Goal: Task Accomplishment & Management: Manage account settings

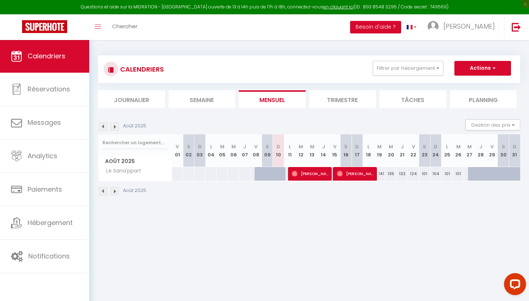
click at [139, 97] on li "Journalier" at bounding box center [131, 99] width 67 height 18
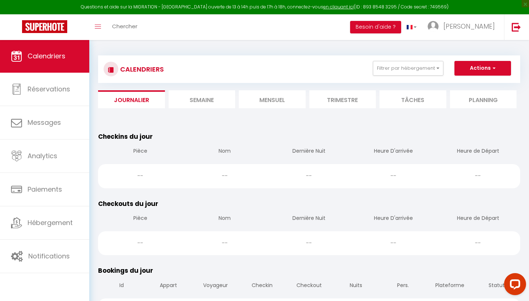
click at [198, 100] on li "Semaine" at bounding box center [202, 99] width 67 height 18
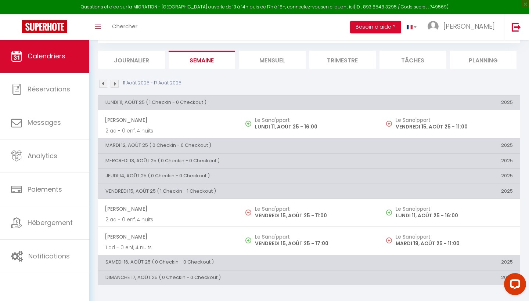
scroll to position [40, 0]
click at [339, 60] on li "Trimestre" at bounding box center [342, 60] width 67 height 18
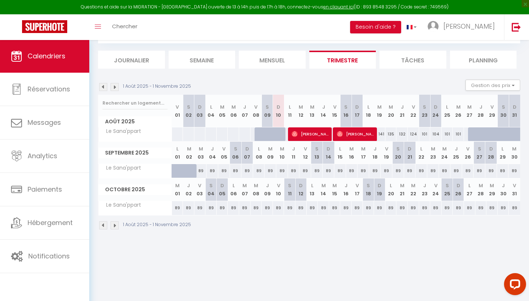
click at [476, 66] on li "Planning" at bounding box center [483, 60] width 67 height 18
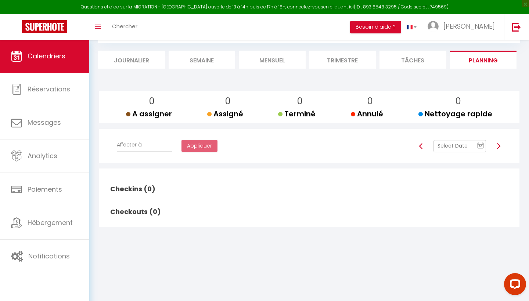
click at [423, 60] on li "Tâches" at bounding box center [412, 60] width 67 height 18
select select
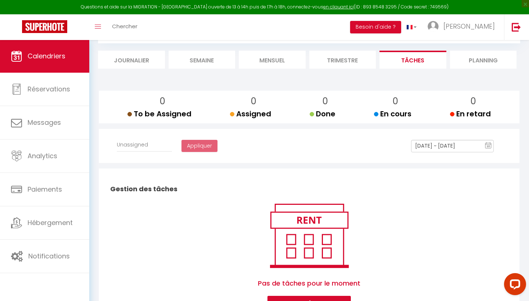
click at [321, 61] on li "Trimestre" at bounding box center [342, 60] width 67 height 18
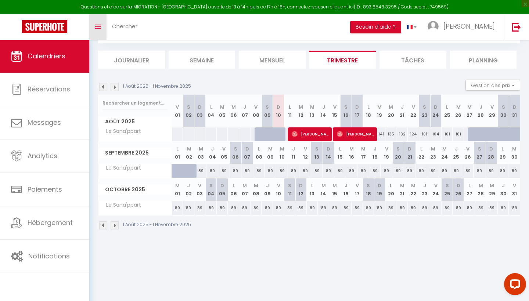
click at [100, 25] on icon "Toggle menubar" at bounding box center [98, 27] width 6 height 4
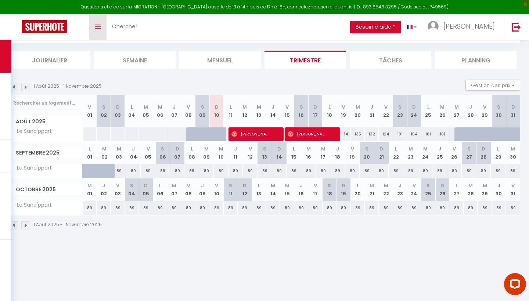
click at [100, 25] on icon "Toggle menubar" at bounding box center [98, 27] width 6 height 4
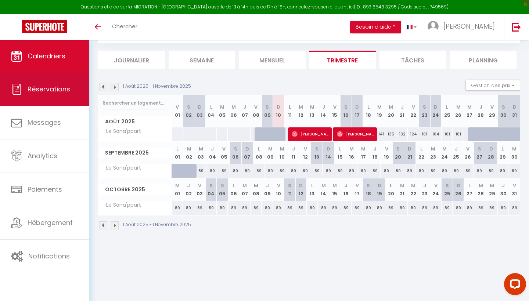
click at [38, 98] on link "Réservations" at bounding box center [44, 89] width 89 height 33
select select "not_cancelled"
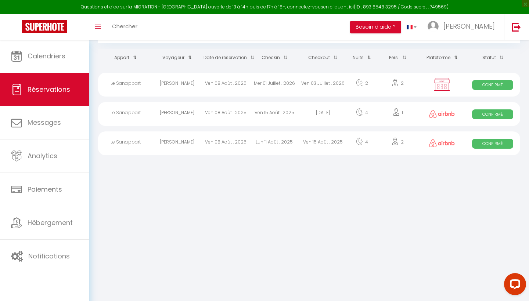
click at [266, 85] on div "Mer 01 Juillet . 2026" at bounding box center [274, 85] width 48 height 24
select select "OK"
select select "KO"
select select "0"
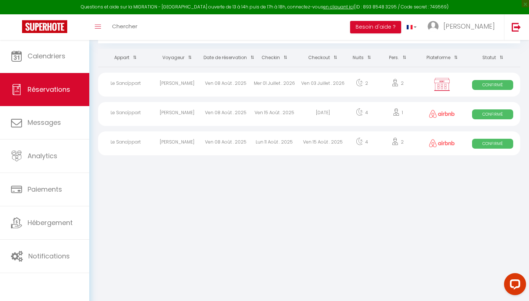
select select "1"
select select
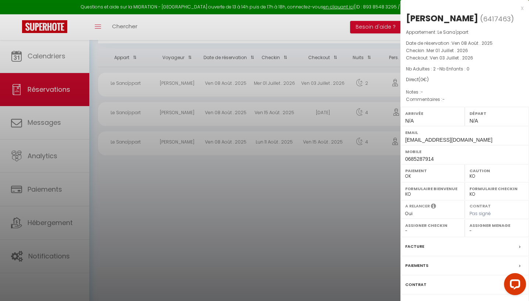
scroll to position [40, 0]
click at [412, 244] on label "Facture" at bounding box center [414, 247] width 19 height 8
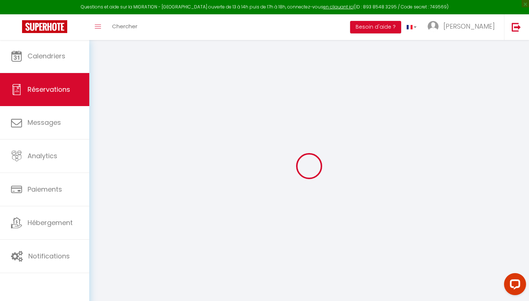
select select
checkbox input "false"
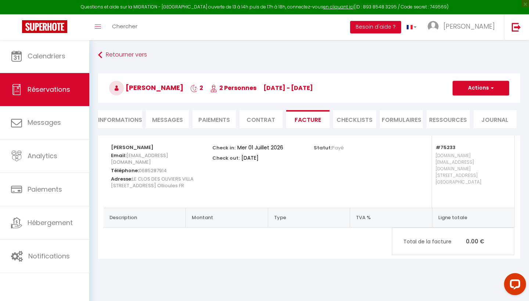
click at [118, 119] on li "Informations" at bounding box center [120, 119] width 44 height 18
select select
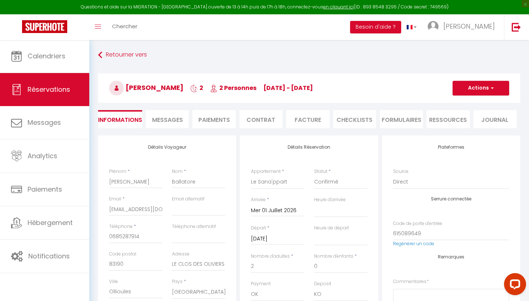
click at [172, 117] on span "Messages" at bounding box center [167, 120] width 31 height 8
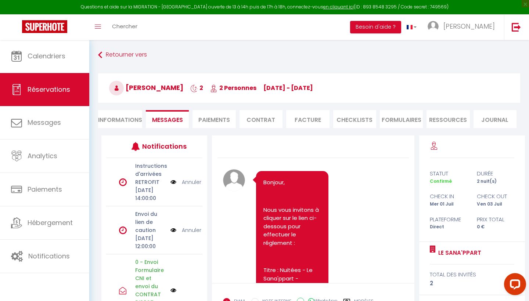
click at [124, 113] on li "Informations" at bounding box center [120, 119] width 44 height 18
select select
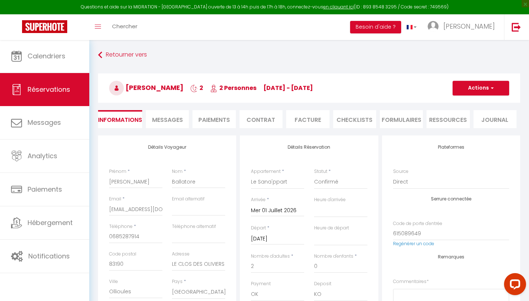
click at [477, 92] on button "Actions" at bounding box center [481, 88] width 57 height 15
click at [468, 124] on link "Supprimer" at bounding box center [473, 124] width 58 height 10
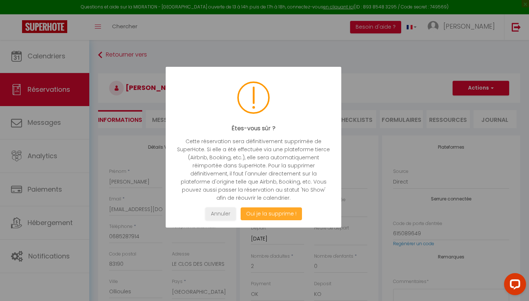
click at [290, 211] on button "Oui je la supprime !" at bounding box center [271, 214] width 61 height 13
click at [290, 211] on div at bounding box center [264, 150] width 529 height 301
select select "not_cancelled"
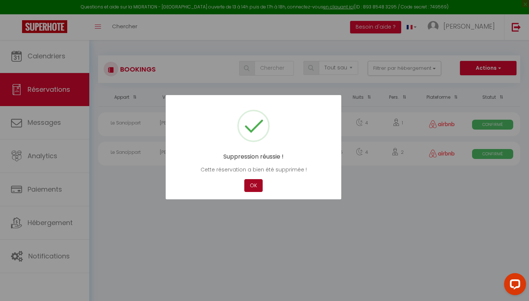
click at [253, 187] on button "OK" at bounding box center [253, 185] width 18 height 13
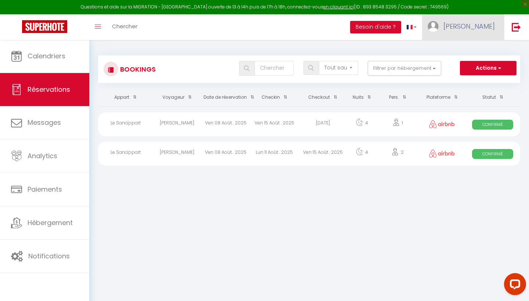
click at [481, 27] on span "[PERSON_NAME]" at bounding box center [468, 26] width 51 height 9
click at [476, 47] on link "Paramètres" at bounding box center [474, 51] width 54 height 12
select select "28"
select select "fr"
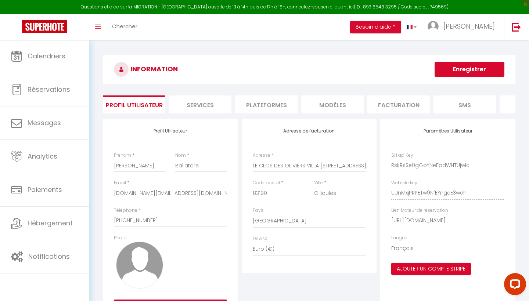
click at [200, 100] on li "Services" at bounding box center [200, 104] width 62 height 18
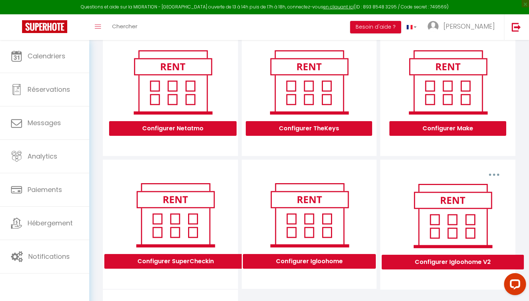
scroll to position [111, 0]
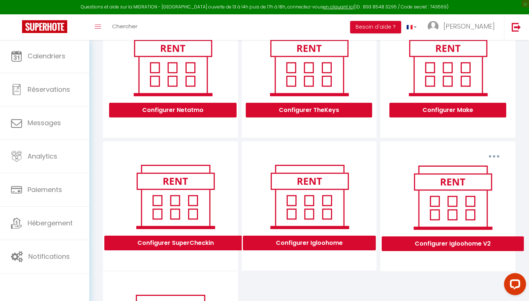
click at [433, 248] on button "Configurer Igloohome V2" at bounding box center [453, 244] width 142 height 15
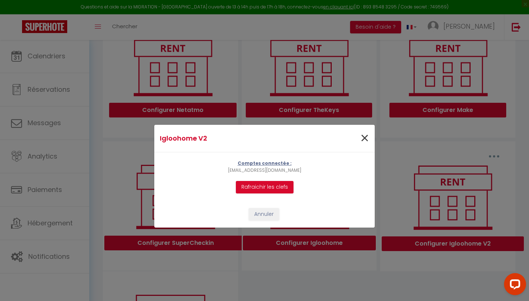
click at [366, 138] on span "×" at bounding box center [364, 138] width 9 height 22
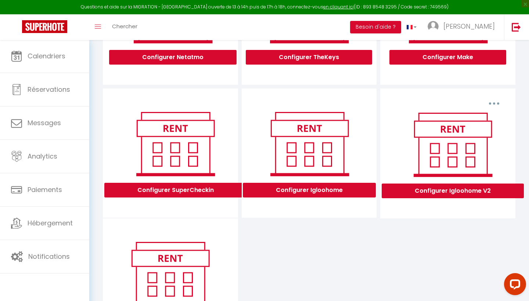
scroll to position [153, 0]
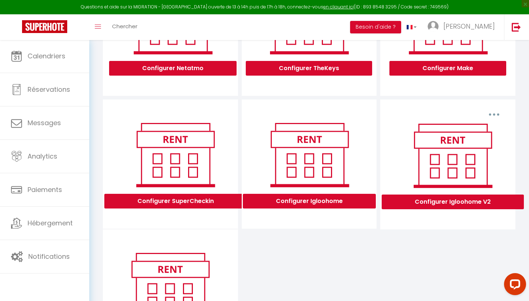
click at [181, 197] on button "Configurer SuperCheckin" at bounding box center [175, 201] width 143 height 15
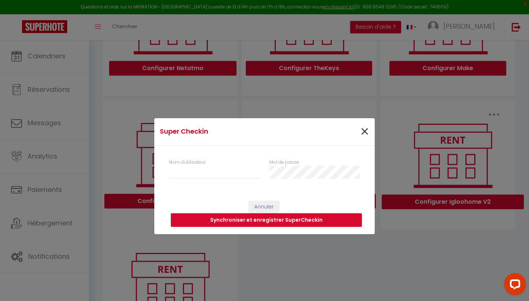
click at [365, 131] on span "×" at bounding box center [364, 132] width 9 height 22
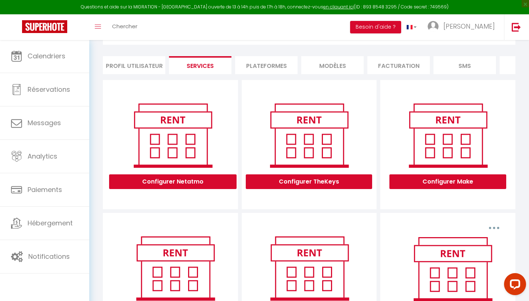
scroll to position [36, 0]
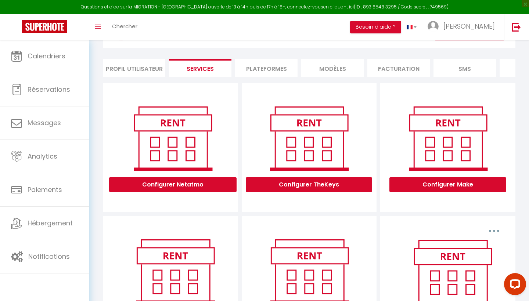
click at [261, 71] on li "Plateformes" at bounding box center [266, 68] width 62 height 18
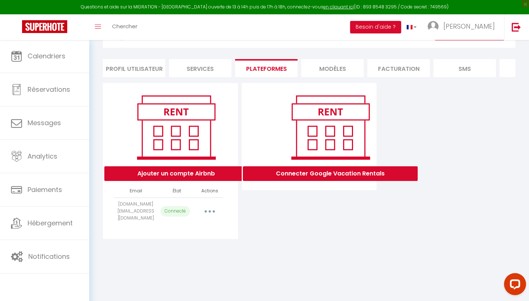
click at [323, 74] on li "MODÈLES" at bounding box center [332, 68] width 62 height 18
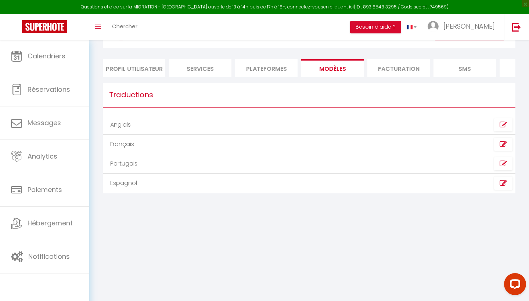
click at [508, 147] on link at bounding box center [503, 144] width 18 height 13
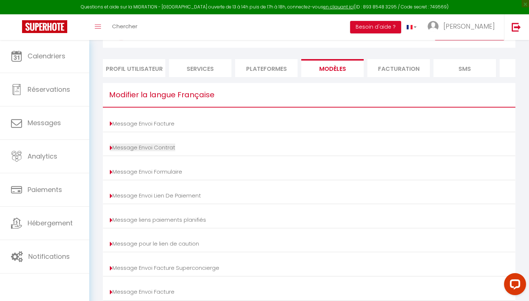
click at [153, 146] on link "Message Envoi Contrat" at bounding box center [142, 148] width 65 height 8
type input "Votre contrat [BOOKING:ID] - [RENTAL:NAME]"
type textarea "Bonjour, Nous vous invitons à cliquer sur le lien suivant pour signer votre con…"
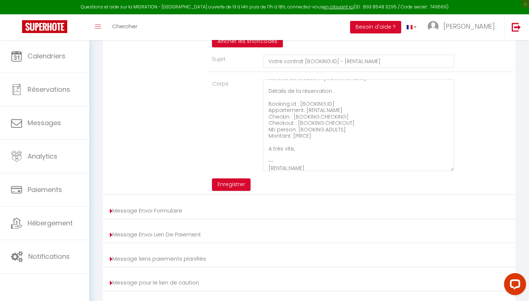
scroll to position [154, 0]
click at [195, 255] on link "Message liens paiements planifiés" at bounding box center [158, 259] width 96 height 8
type input "[RENTAL:NAME] - [GUEST:NAME] - booking [BOOKING:ID]"
type textarea "Bonjour, Nous vous invitons à cliquer sur le lien ci-dessous pour effectuer le …"
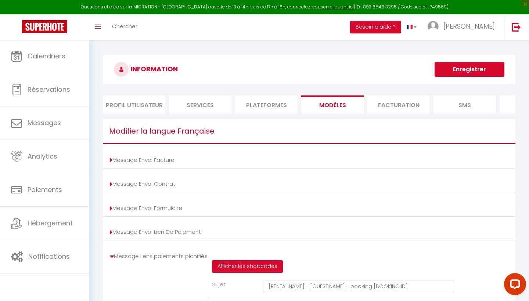
scroll to position [0, 0]
click at [403, 108] on li "Facturation" at bounding box center [398, 104] width 62 height 18
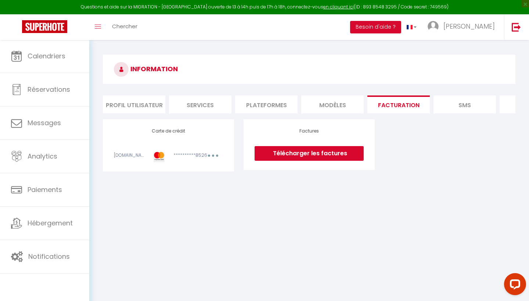
click at [472, 111] on li "SMS" at bounding box center [464, 104] width 62 height 18
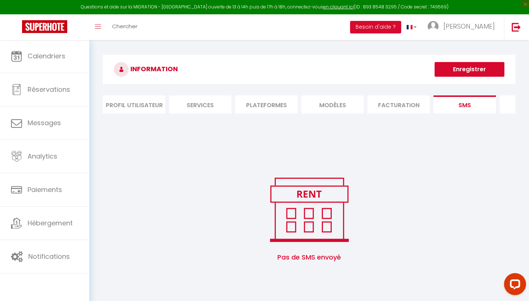
scroll to position [0, 1]
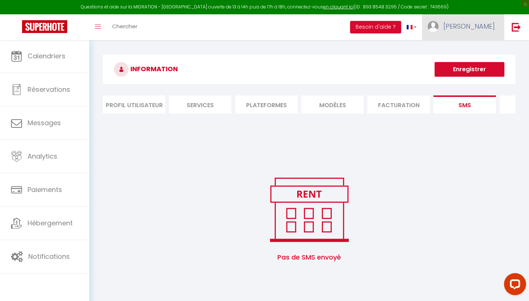
click at [486, 29] on span "[PERSON_NAME]" at bounding box center [468, 26] width 51 height 9
click at [394, 47] on div "INFORMATION Enregistrer Profil Utilisateur Services Plateformes MODÈLES Factura…" at bounding box center [309, 165] width 440 height 251
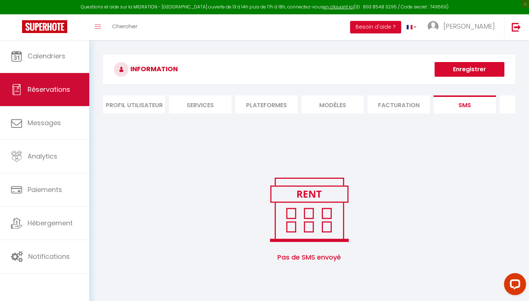
click at [57, 88] on span "Réservations" at bounding box center [49, 89] width 43 height 9
select select "not_cancelled"
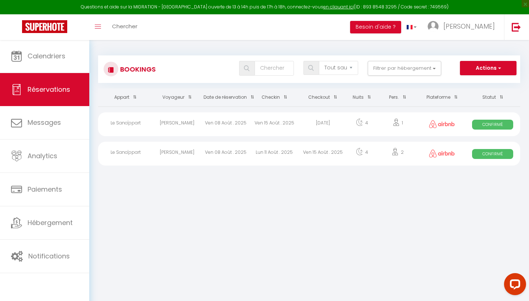
click at [501, 67] on span "button" at bounding box center [499, 67] width 4 height 7
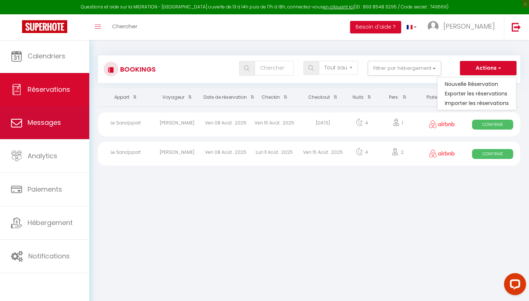
click at [60, 109] on link "Messages" at bounding box center [44, 122] width 89 height 33
select select "message"
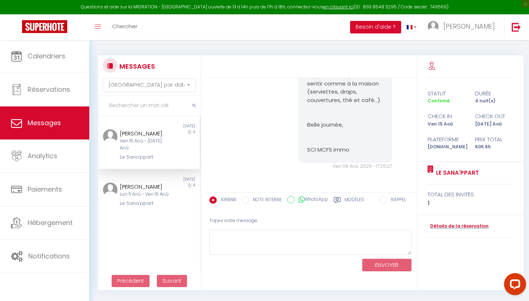
click at [140, 144] on div "Ven 15 Aoû - [DATE] Aoû" at bounding box center [145, 145] width 50 height 14
click at [147, 177] on div "Non lu" at bounding box center [123, 180] width 51 height 6
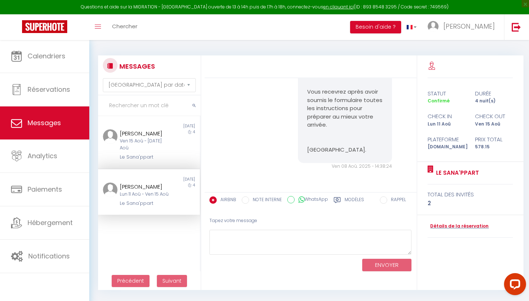
scroll to position [670, 0]
click at [147, 154] on div "Le Sana'ppart" at bounding box center [145, 157] width 50 height 7
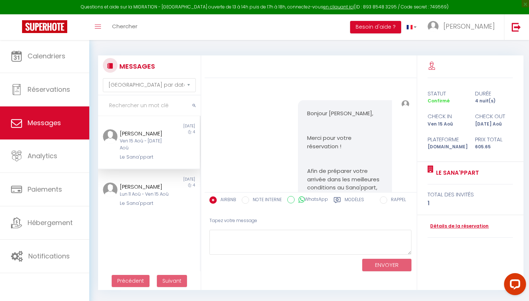
click at [462, 223] on link "Détails de la réservation" at bounding box center [458, 226] width 61 height 7
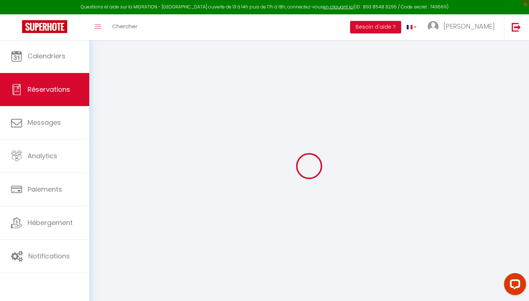
type input "Karine"
type input "Goupy"
type input "[EMAIL_ADDRESS][DOMAIN_NAME]"
type input "[PERSON_NAME][EMAIL_ADDRESS][DOMAIN_NAME]"
type input "[PHONE_NUMBER]"
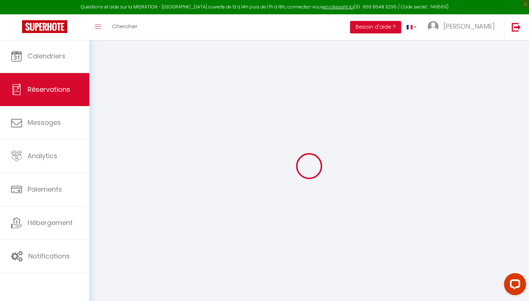
type input "[PHONE_NUMBER]"
select select
type input "104.04"
select select "75233"
select select "1"
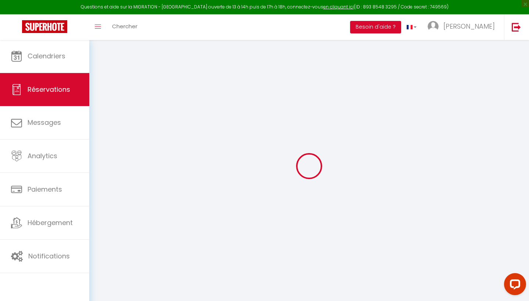
select select
type input "1"
select select "12"
select select
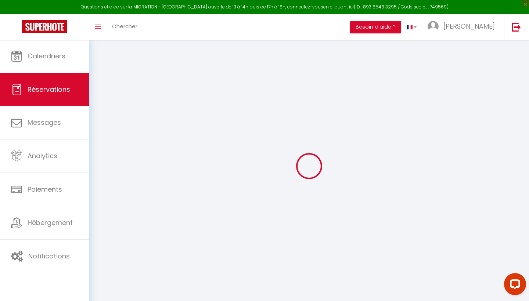
type input "553"
checkbox input "false"
type input "75"
select select "1"
type input "0"
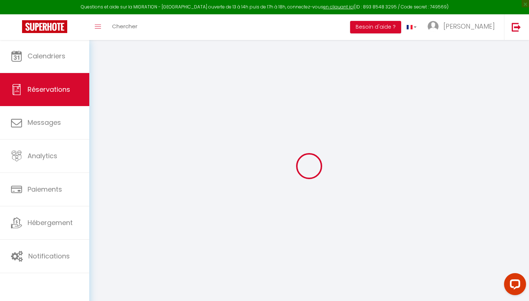
type input "0"
select select
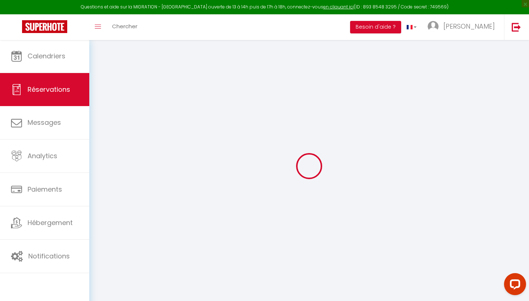
select select "15"
checkbox input "false"
select select
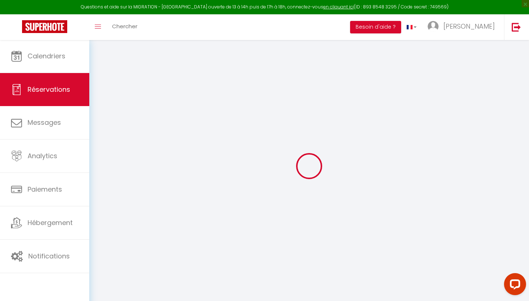
checkbox input "false"
select select
checkbox input "false"
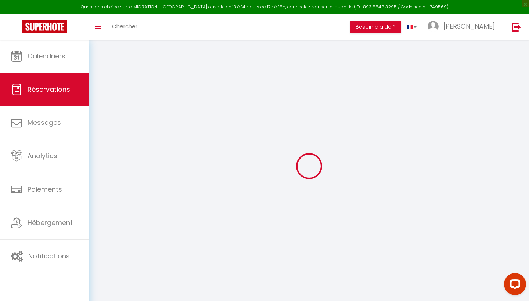
type textarea "Je n’ai pas vraiment d’heure précise pour l’arrivée et on pourras toujours ce j…"
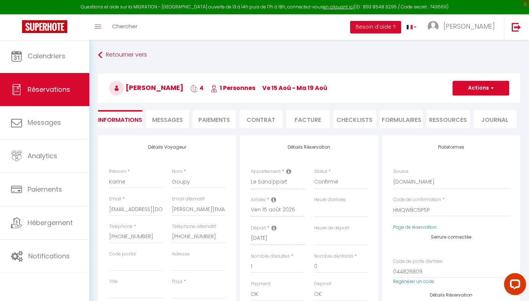
select select
type input "25"
type input "27.65"
select select
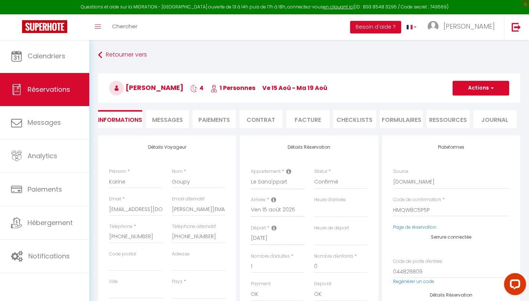
checkbox input "false"
select select
checkbox input "false"
select select "17:00"
select select "11:00"
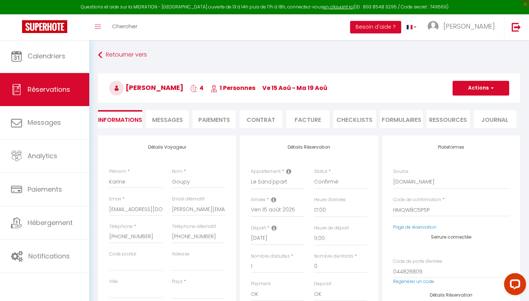
click at [161, 119] on span "Messages" at bounding box center [167, 120] width 31 height 8
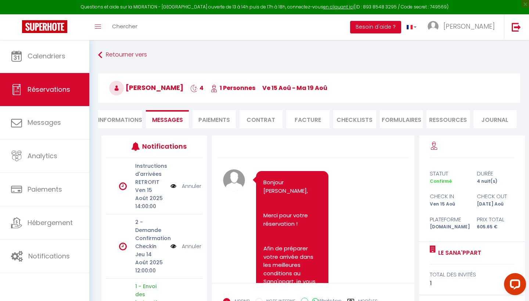
click at [116, 119] on li "Informations" at bounding box center [120, 119] width 44 height 18
select select
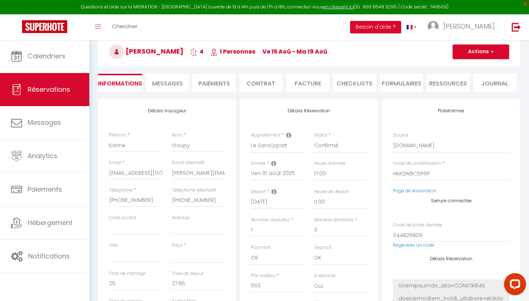
scroll to position [37, 0]
click at [53, 84] on link "Réservations" at bounding box center [44, 89] width 89 height 33
select select "not_cancelled"
select select
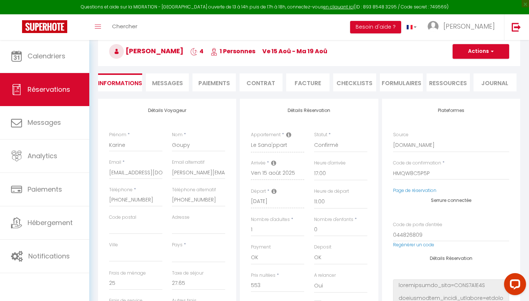
select select
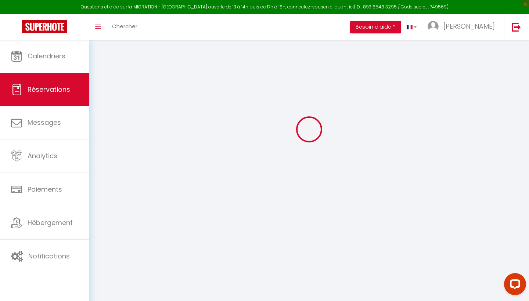
select select
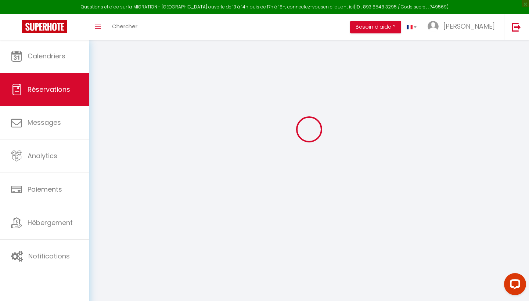
select select
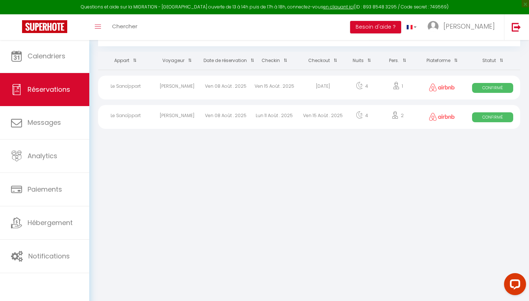
click at [187, 87] on div "[PERSON_NAME]" at bounding box center [177, 88] width 48 height 24
select select "OK"
select select "1"
select select "0"
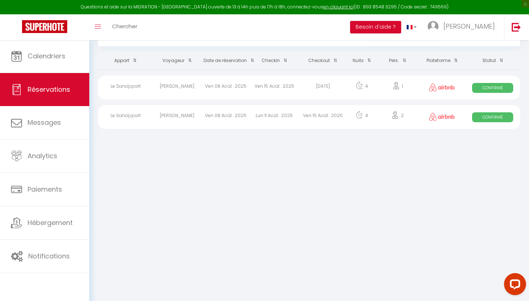
select select "1"
select select
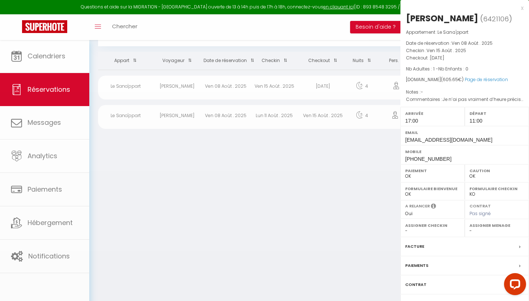
select select "51151"
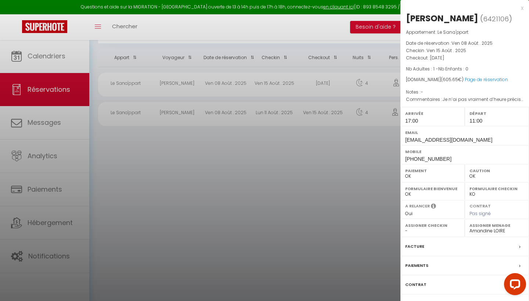
scroll to position [40, 0]
click at [414, 282] on label "Contrat" at bounding box center [415, 285] width 21 height 8
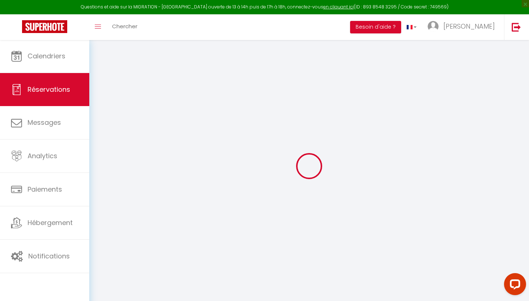
type input "Karine"
type input "Goupy"
type input "[EMAIL_ADDRESS][DOMAIN_NAME]"
type input "[PERSON_NAME][EMAIL_ADDRESS][DOMAIN_NAME]"
type input "[PHONE_NUMBER]"
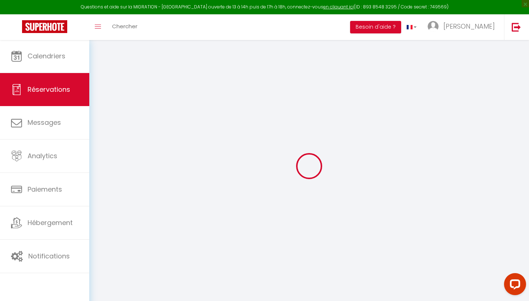
type input "[PHONE_NUMBER]"
select select
type input "104.04"
select select "75233"
select select "1"
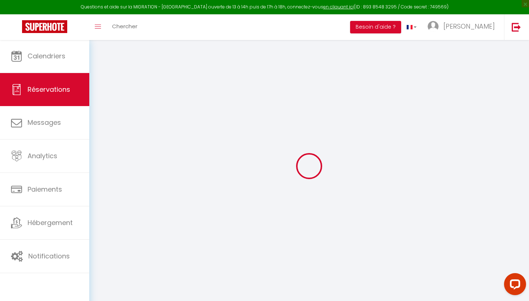
select select
type input "1"
select select "12"
select select
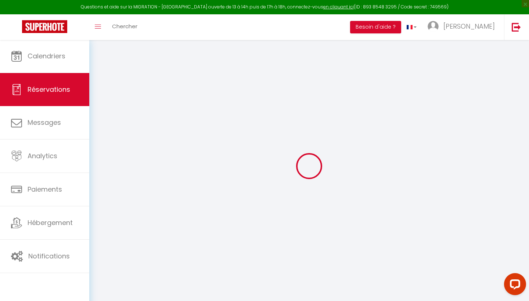
select select "1"
type input "0"
select select
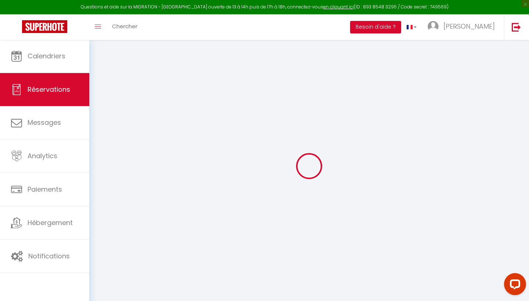
select select
select select "15"
select select
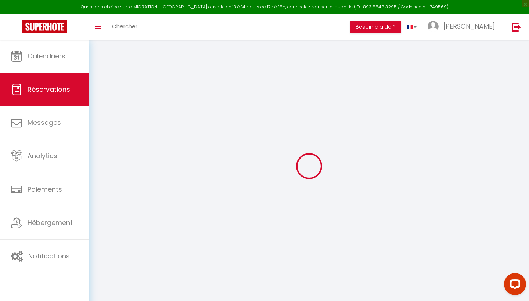
select select
checkbox input "false"
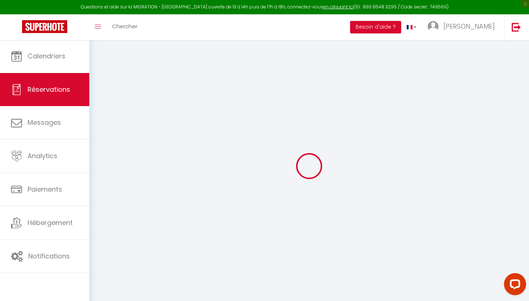
select select
checkbox input "false"
type textarea "Je n’ai pas vraiment d’heure précise pour l’arrivée et on pourras toujours ce j…"
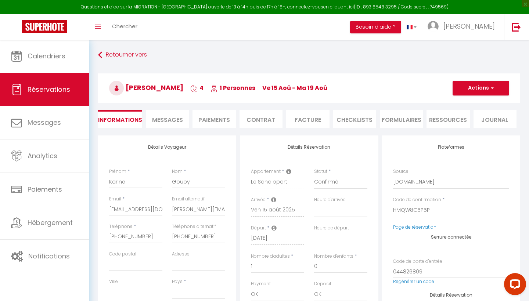
select select
type input "25"
type input "27.65"
select select
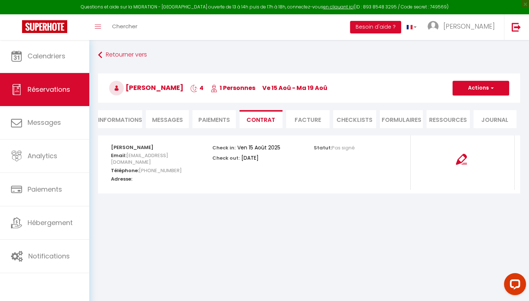
select select
select select "17:00"
select select "11:00"
click at [121, 114] on li "Informations" at bounding box center [120, 119] width 44 height 18
select select
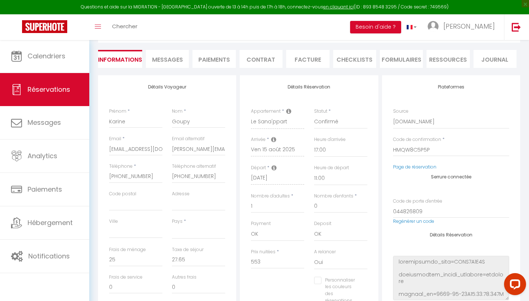
click at [187, 62] on li "Messages" at bounding box center [167, 59] width 43 height 18
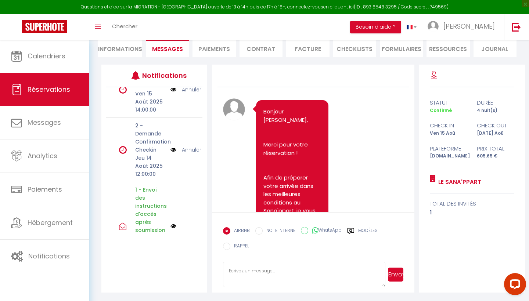
scroll to position [25, 0]
click at [172, 150] on img at bounding box center [173, 151] width 6 height 8
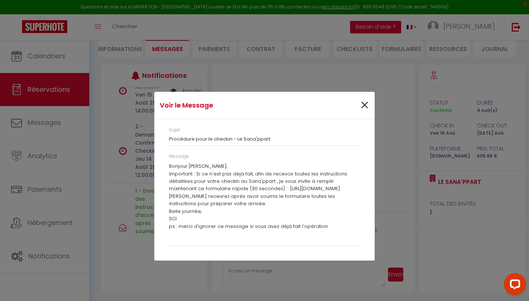
click at [365, 101] on span "×" at bounding box center [364, 105] width 9 height 22
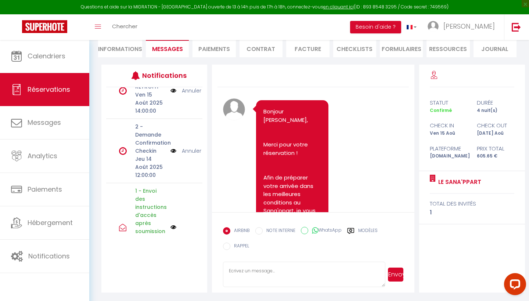
click at [194, 154] on link "Annuler" at bounding box center [191, 151] width 19 height 8
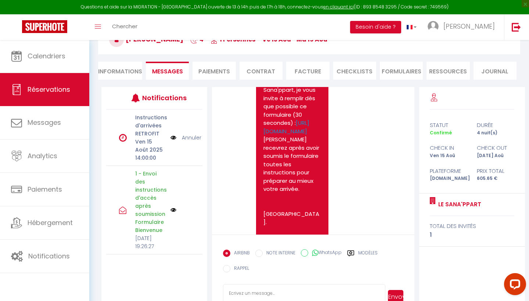
scroll to position [147, 0]
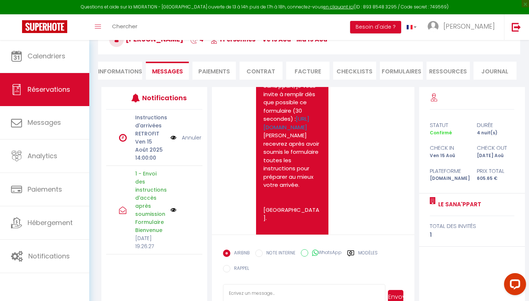
click at [173, 135] on img at bounding box center [173, 138] width 6 height 8
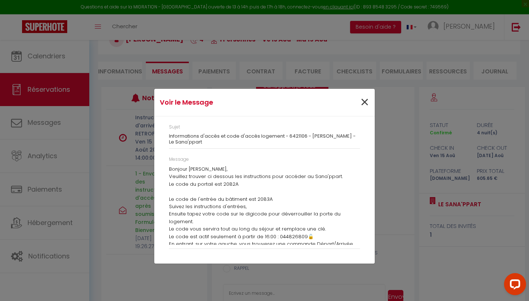
click at [363, 106] on span "×" at bounding box center [364, 102] width 9 height 22
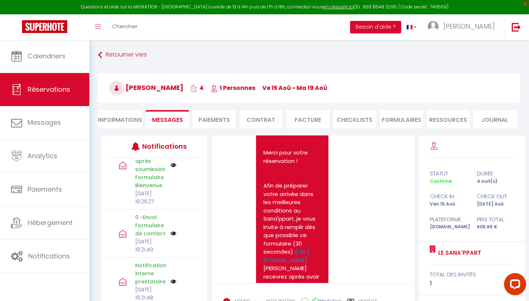
scroll to position [0, 0]
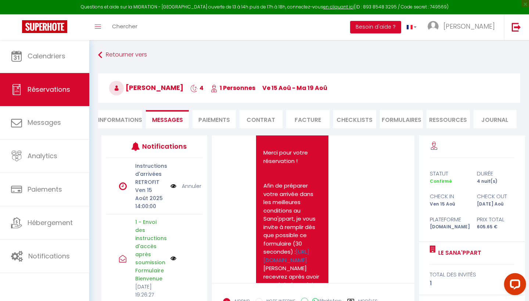
click at [173, 185] on img at bounding box center [173, 186] width 6 height 8
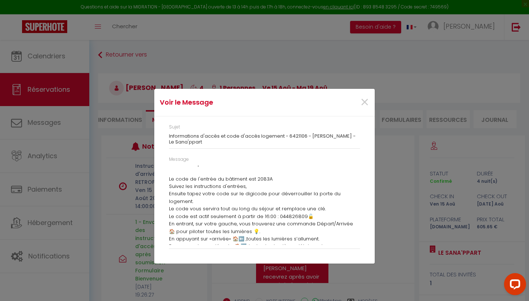
click at [244, 185] on p "Suivez les instructions d'entrées," at bounding box center [264, 186] width 191 height 7
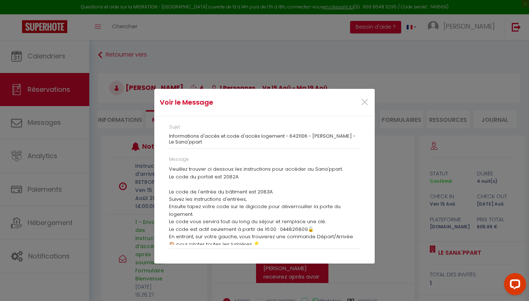
scroll to position [1, 0]
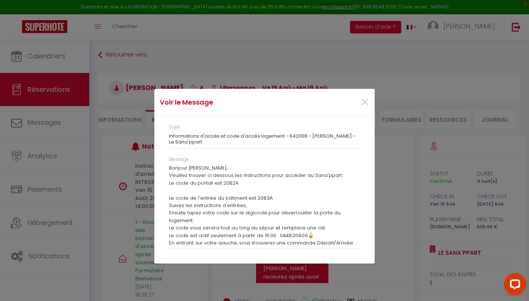
drag, startPoint x: 234, startPoint y: 181, endPoint x: 201, endPoint y: 182, distance: 33.1
click at [201, 181] on p "Le code du portail est 2082A Le code de l'entrée du bâtiment est 2083A" at bounding box center [264, 191] width 191 height 22
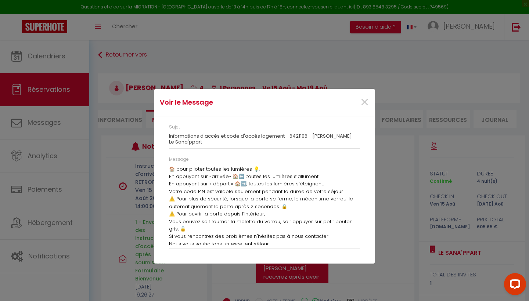
scroll to position [82, 0]
click at [365, 101] on span "×" at bounding box center [364, 102] width 9 height 22
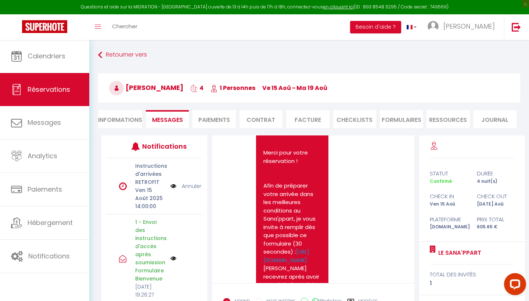
click at [215, 115] on li "Paiements" at bounding box center [213, 119] width 43 height 18
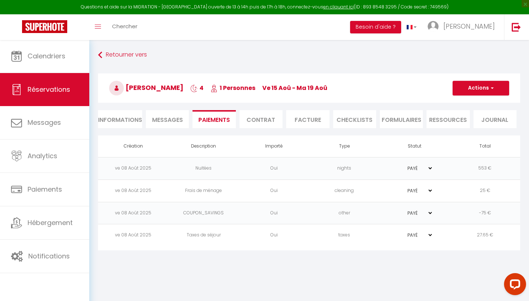
click at [253, 118] on li "Contrat" at bounding box center [260, 119] width 43 height 18
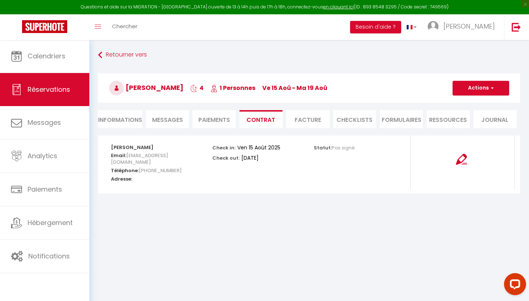
click at [462, 162] on img at bounding box center [461, 159] width 11 height 11
click at [315, 120] on li "Facture" at bounding box center [307, 119] width 43 height 18
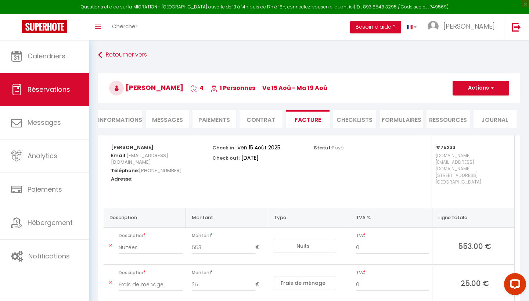
click at [367, 118] on li "CHECKLISTS" at bounding box center [354, 119] width 43 height 18
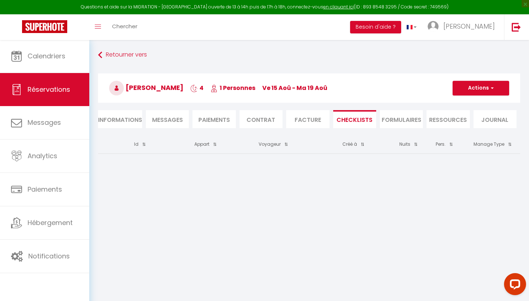
click at [399, 115] on li "FORMULAIRES" at bounding box center [401, 119] width 43 height 18
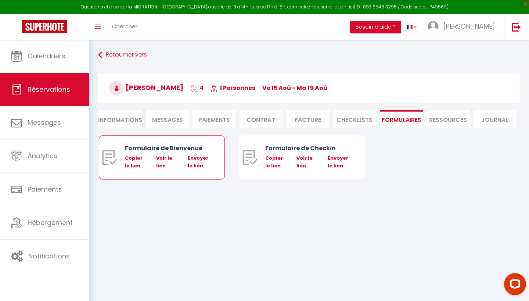
click at [114, 159] on img at bounding box center [109, 157] width 15 height 15
click at [131, 163] on div "Copier le lien" at bounding box center [136, 162] width 22 height 15
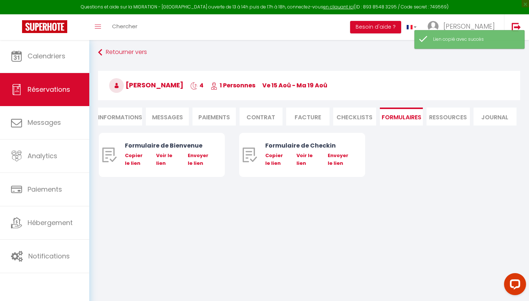
scroll to position [3, 0]
click at [442, 115] on li "Ressources" at bounding box center [447, 117] width 43 height 18
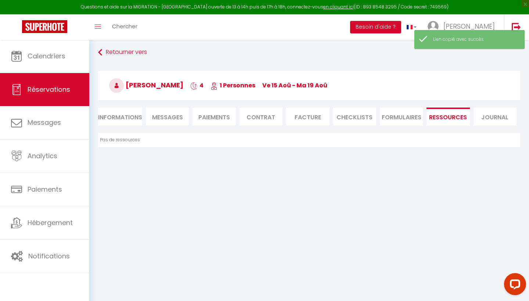
click at [486, 116] on li "Journal" at bounding box center [494, 117] width 43 height 18
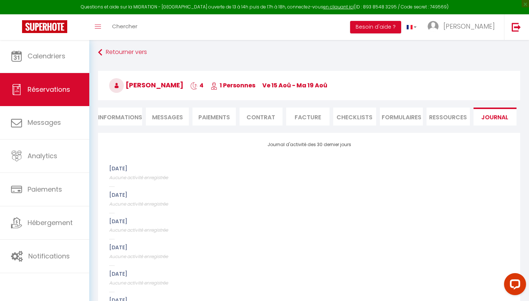
click at [437, 119] on li "Ressources" at bounding box center [447, 117] width 43 height 18
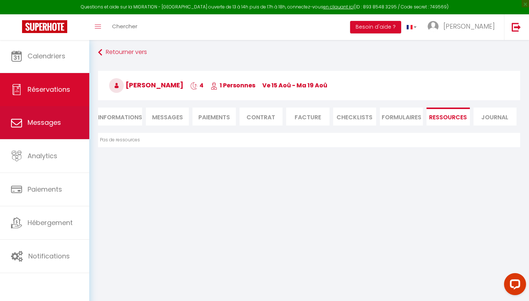
click at [57, 118] on link "Messages" at bounding box center [44, 122] width 89 height 33
select select "message"
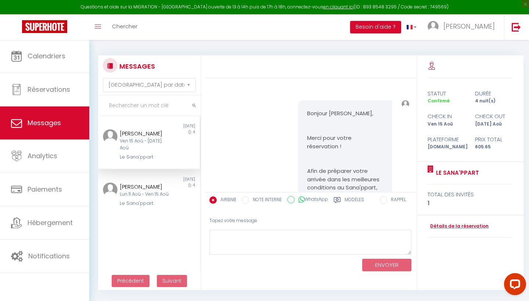
scroll to position [718, 0]
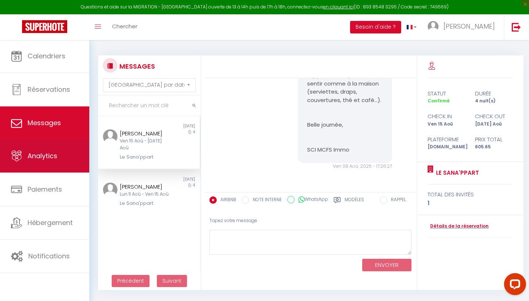
click at [37, 146] on link "Analytics" at bounding box center [44, 156] width 89 height 33
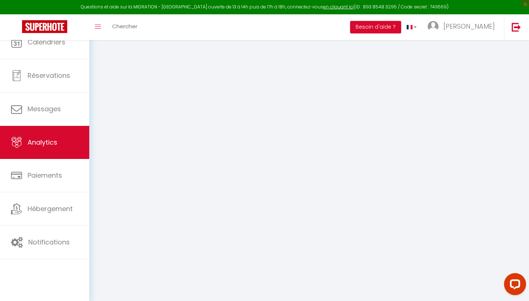
select select "2025"
select select "8"
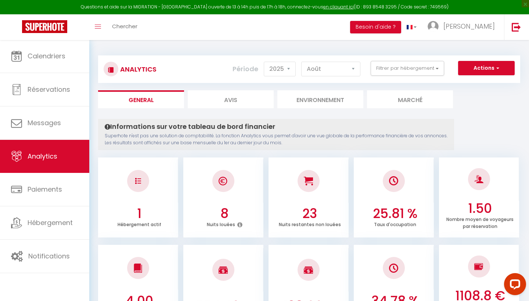
click at [248, 102] on li "Avis" at bounding box center [231, 99] width 86 height 18
select select "2025"
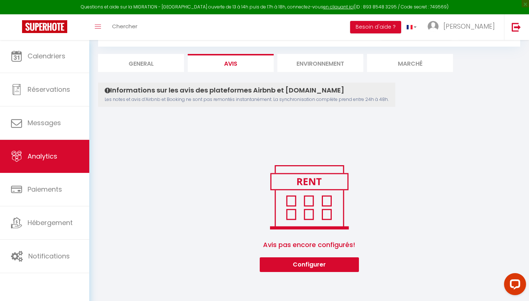
scroll to position [33, 0]
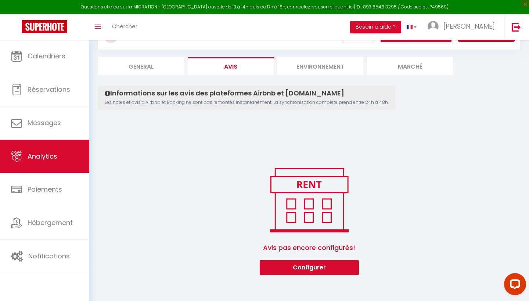
click at [313, 64] on li "Environnement" at bounding box center [320, 66] width 86 height 18
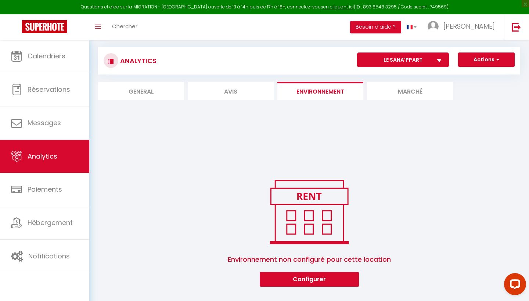
click at [222, 87] on li "Avis" at bounding box center [231, 91] width 86 height 18
select select "2025"
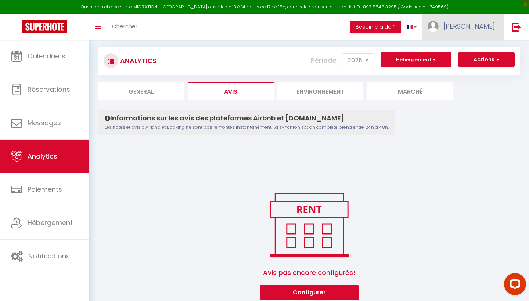
click at [482, 30] on span "[PERSON_NAME]" at bounding box center [468, 26] width 51 height 9
click at [160, 176] on div "Informations sur les avis des plateformes Airbnb et [DOMAIN_NAME] Les notes et …" at bounding box center [309, 206] width 422 height 190
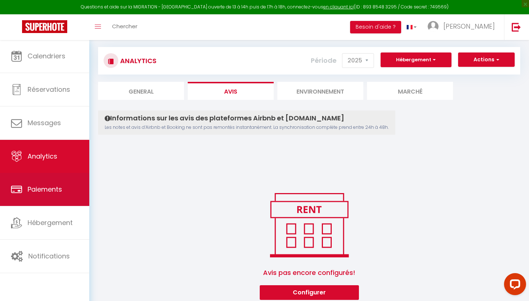
click at [56, 173] on link "Paiements" at bounding box center [44, 189] width 89 height 33
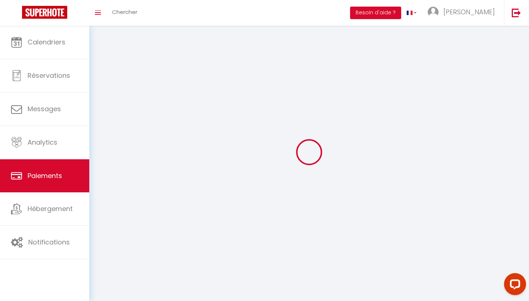
select select "2"
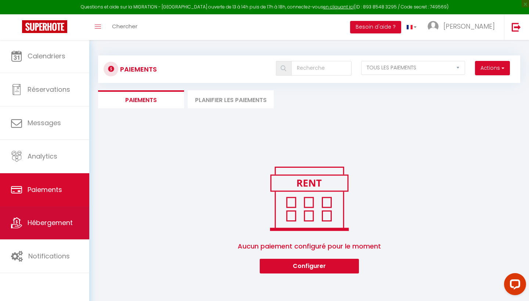
click at [53, 216] on link "Hébergement" at bounding box center [44, 222] width 89 height 33
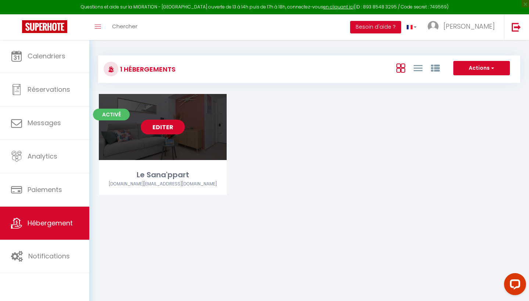
click at [162, 129] on link "Editer" at bounding box center [163, 127] width 44 height 15
select select "3"
select select "2"
select select "1"
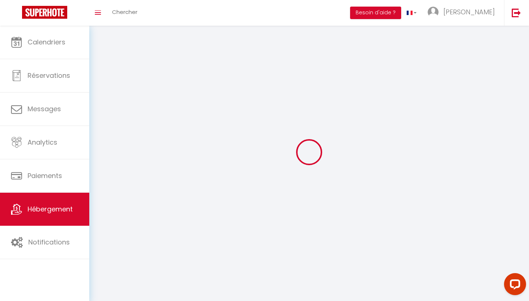
select select
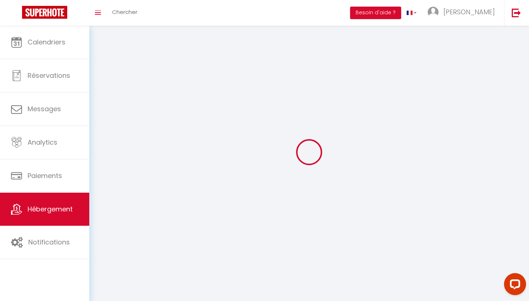
select select
checkbox input "false"
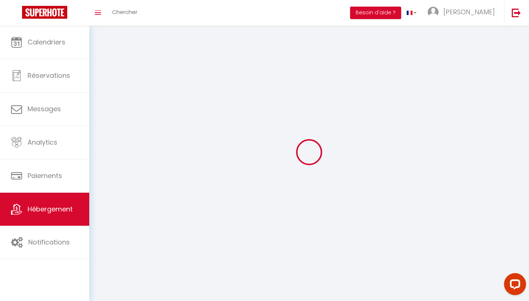
select select
select select "1"
select select "28"
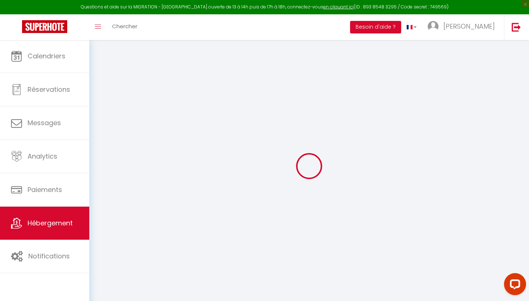
select select
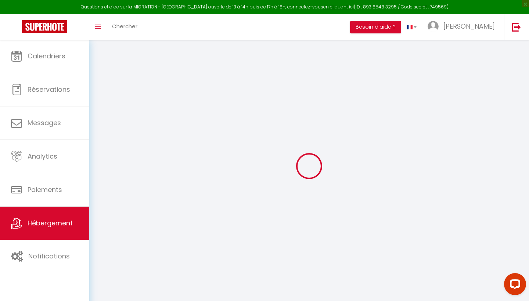
select select
checkbox input "false"
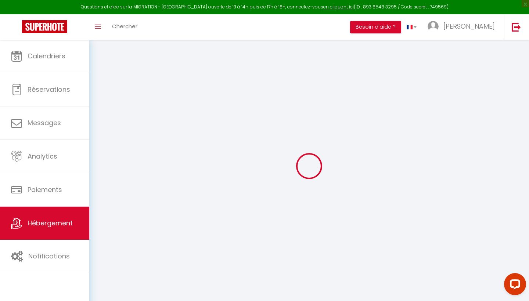
select select
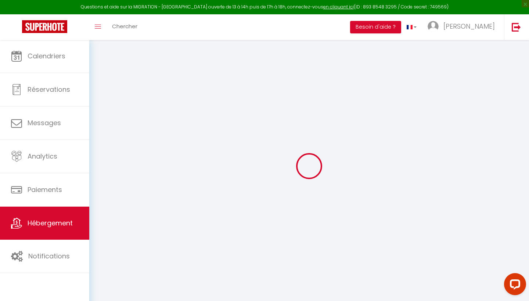
select select
checkbox input "false"
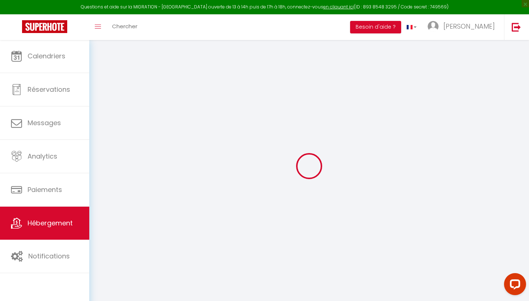
checkbox input "false"
select select
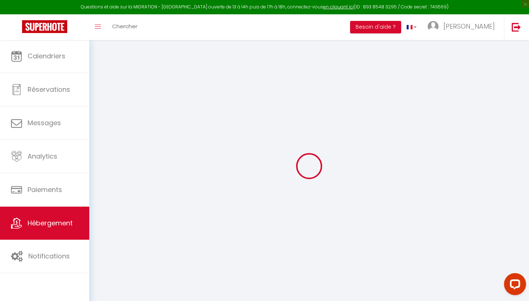
select select
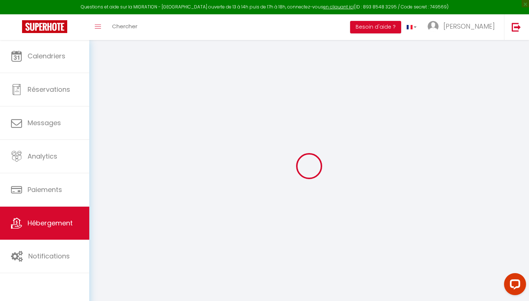
checkbox input "false"
select select
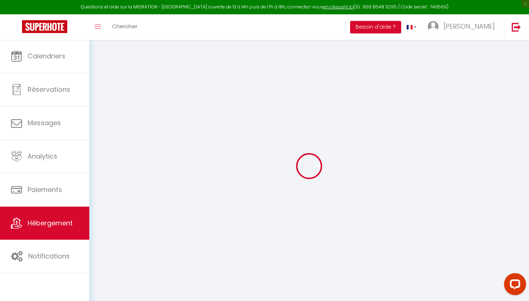
select select
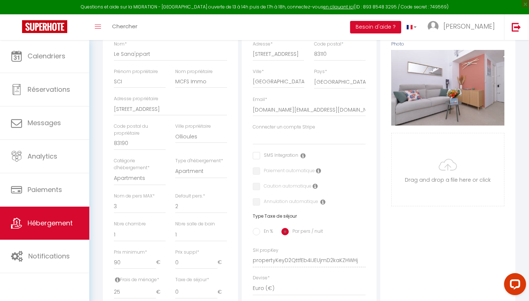
scroll to position [126, 0]
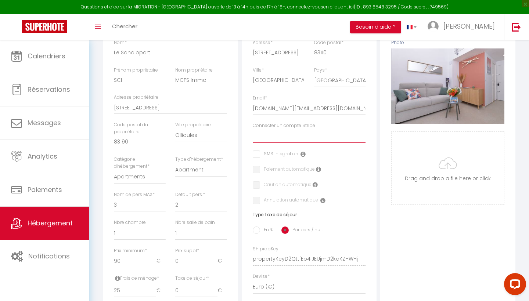
click at [289, 136] on select "Connecter un compte Stripe" at bounding box center [309, 136] width 113 height 14
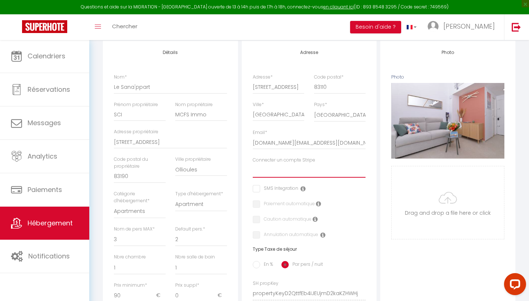
scroll to position [91, 0]
click at [289, 173] on select "Connecter un compte Stripe" at bounding box center [309, 172] width 113 height 14
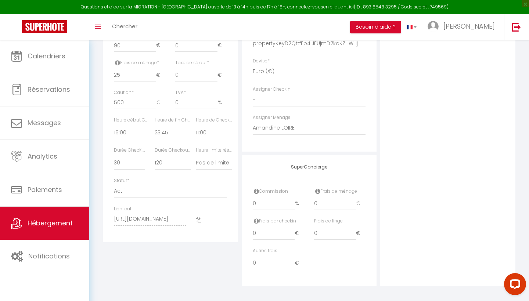
scroll to position [342, 0]
click at [299, 126] on select "- [PERSON_NAME] Amandine LOIRE" at bounding box center [309, 129] width 113 height 14
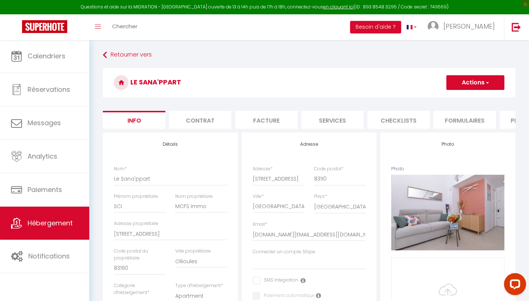
scroll to position [0, 0]
click at [193, 123] on li "Contrat" at bounding box center [200, 120] width 62 height 18
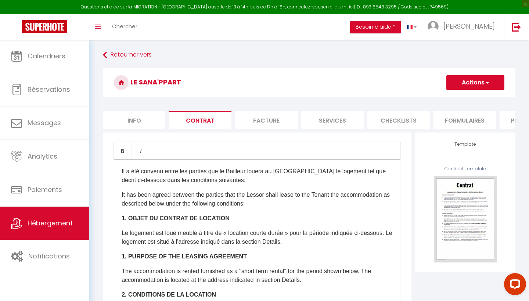
click at [175, 202] on p "It has been agreed between the parties that the Lessor shall lease to the Tenan…" at bounding box center [257, 200] width 271 height 18
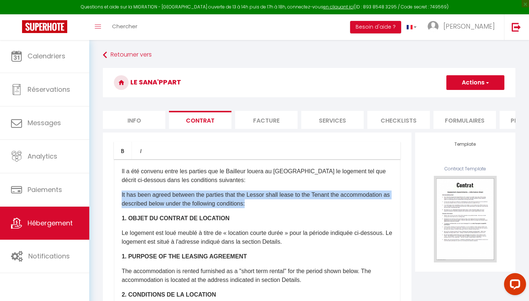
click at [175, 202] on p "It has been agreed between the parties that the Lessor shall lease to the Tenan…" at bounding box center [257, 200] width 271 height 18
click at [268, 116] on li "Facture" at bounding box center [266, 120] width 62 height 18
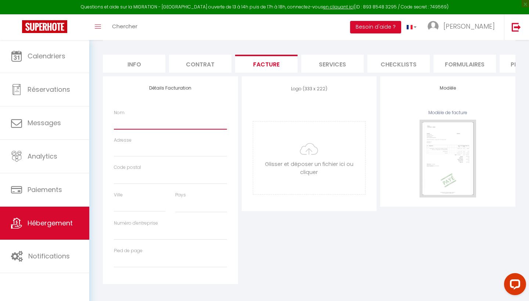
scroll to position [56, 0]
click at [187, 206] on select "[GEOGRAPHIC_DATA] [GEOGRAPHIC_DATA] [GEOGRAPHIC_DATA] [GEOGRAPHIC_DATA] [GEOGRA…" at bounding box center [201, 206] width 52 height 14
click at [460, 46] on form "Le Sana'ppart Actions Enregistrer Info Contrat Facture Services Checklists Form…" at bounding box center [309, 148] width 412 height 273
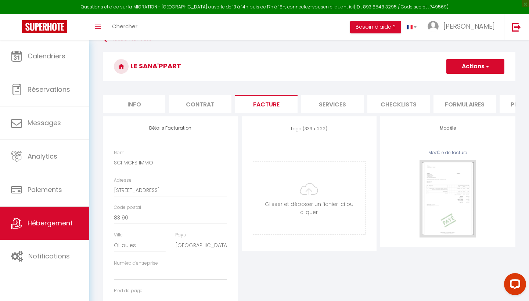
scroll to position [15, 0]
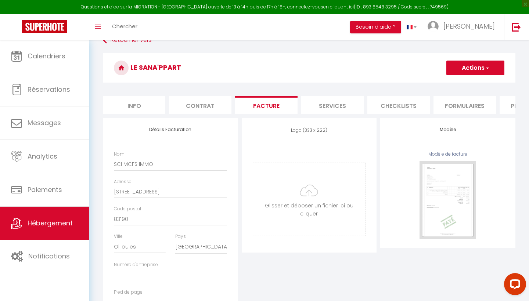
click at [478, 68] on button "Actions" at bounding box center [475, 68] width 58 height 15
click at [469, 82] on link "Enregistrer" at bounding box center [475, 84] width 58 height 10
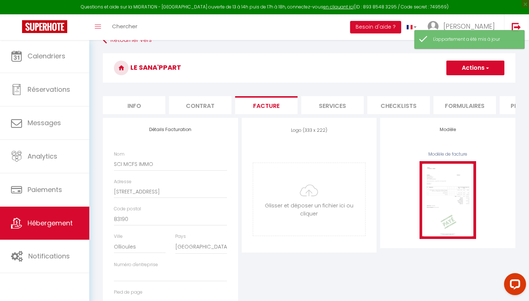
click at [448, 188] on img at bounding box center [447, 200] width 57 height 78
click at [444, 190] on img at bounding box center [447, 200] width 57 height 78
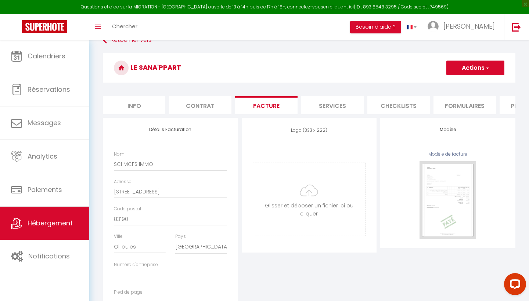
click at [331, 103] on li "Services" at bounding box center [332, 105] width 62 height 18
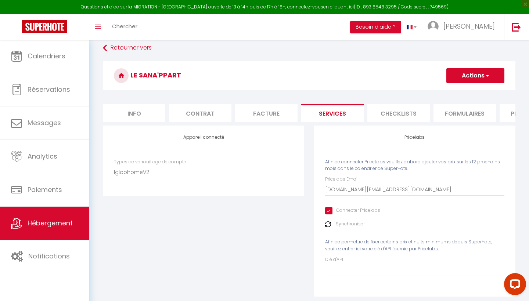
scroll to position [7, 0]
click at [401, 115] on li "Checklists" at bounding box center [398, 113] width 62 height 18
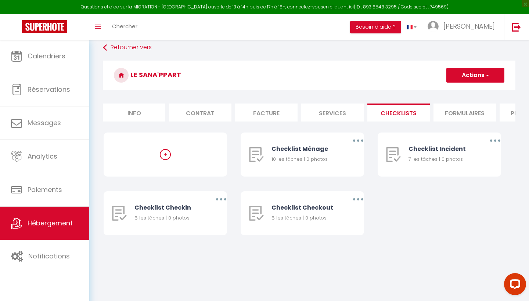
click at [453, 119] on li "Formulaires" at bounding box center [464, 113] width 62 height 18
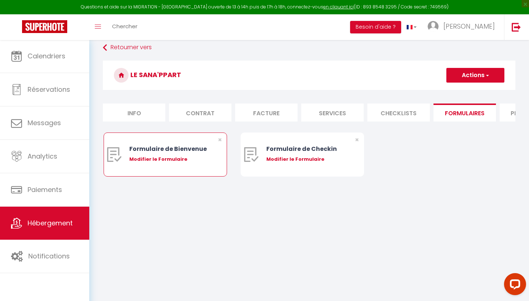
click at [167, 159] on div "Modifier le Formulaire" at bounding box center [170, 159] width 82 height 7
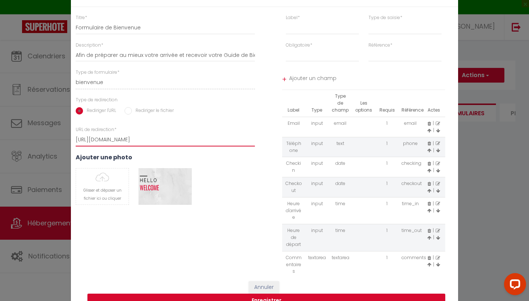
click at [143, 135] on input "[URL][DOMAIN_NAME]" at bounding box center [165, 139] width 179 height 13
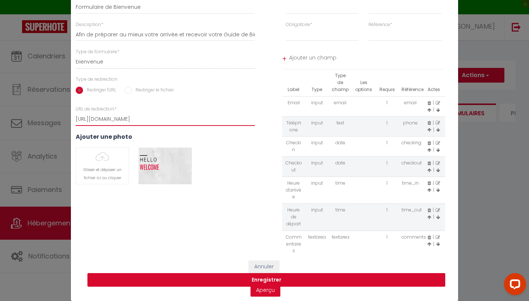
scroll to position [20, 0]
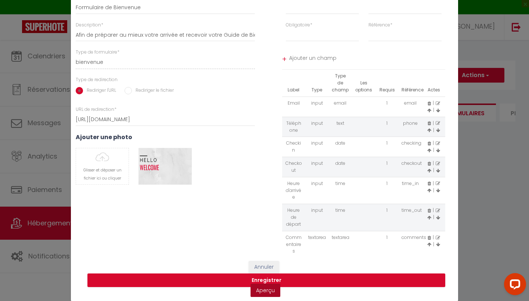
click at [266, 291] on link "Aperçu" at bounding box center [265, 290] width 30 height 13
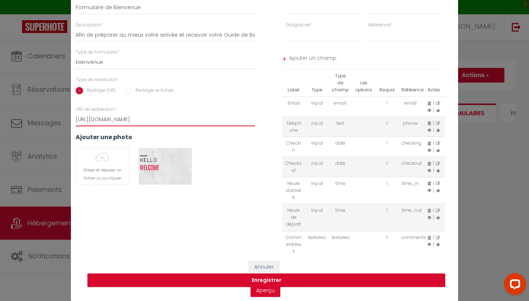
click at [188, 119] on input "[URL][DOMAIN_NAME]" at bounding box center [165, 119] width 179 height 13
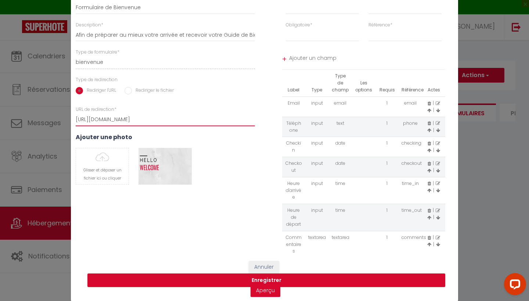
drag, startPoint x: 188, startPoint y: 119, endPoint x: 50, endPoint y: 114, distance: 138.2
click at [50, 114] on div "Modifier le Formulaire × Titre * Formulaire de Bienvenue Description * Afin de …" at bounding box center [264, 150] width 529 height 301
click at [93, 121] on input "[URL][DOMAIN_NAME]" at bounding box center [165, 119] width 179 height 13
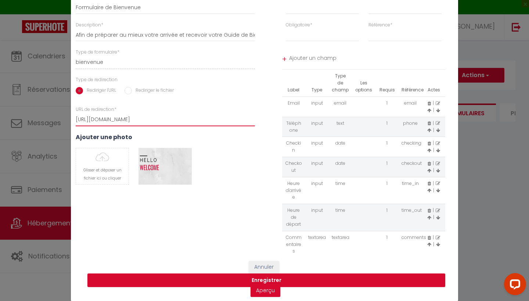
click at [159, 122] on input "[URL][DOMAIN_NAME]" at bounding box center [165, 119] width 179 height 13
click at [166, 118] on input "[URL][DOMAIN_NAME]" at bounding box center [165, 119] width 179 height 13
click at [191, 119] on input "[URL][DOMAIN_NAME]" at bounding box center [165, 119] width 179 height 13
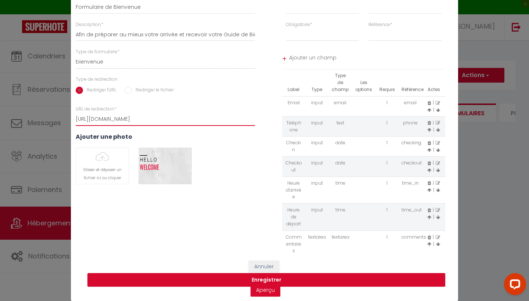
scroll to position [20, 0]
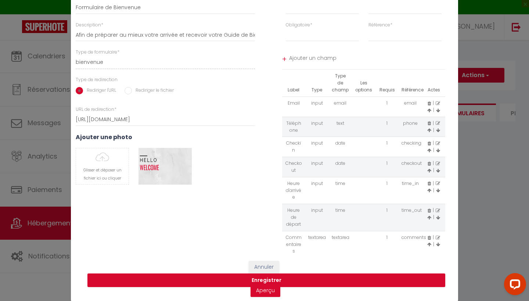
click at [267, 267] on button "Annuler" at bounding box center [264, 267] width 30 height 12
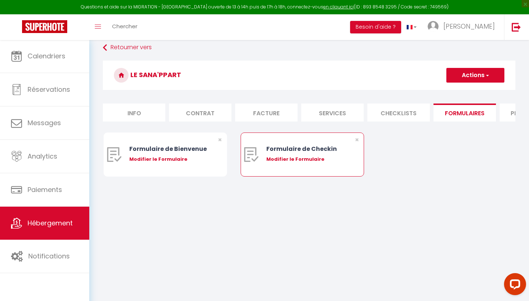
click at [285, 159] on div "Modifier le Formulaire" at bounding box center [307, 159] width 82 height 7
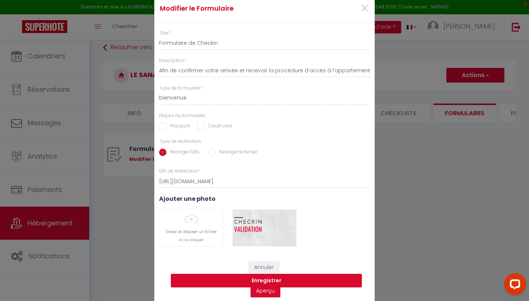
scroll to position [2, 0]
click at [266, 291] on link "Aperçu" at bounding box center [265, 291] width 30 height 13
click at [169, 127] on input "Passport" at bounding box center [174, 126] width 31 height 7
click at [311, 284] on button "Enregistrer" at bounding box center [266, 281] width 191 height 14
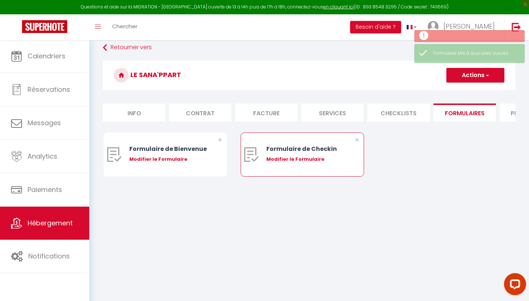
click at [287, 162] on div "Modifier le Formulaire" at bounding box center [307, 159] width 82 height 7
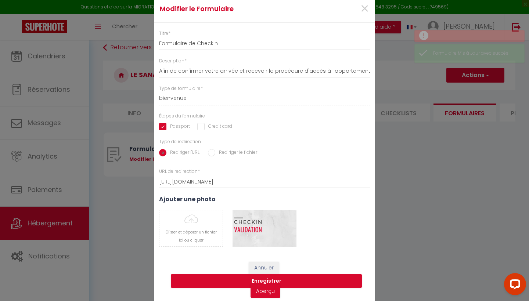
scroll to position [0, 0]
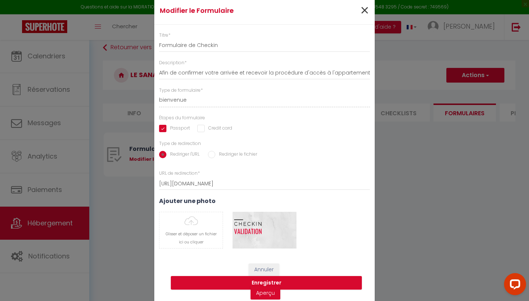
click at [368, 15] on span "×" at bounding box center [364, 11] width 9 height 22
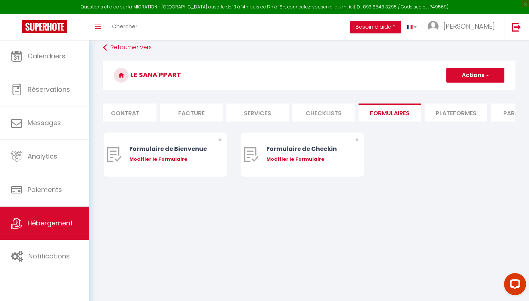
scroll to position [0, 86]
click at [441, 111] on li "Plateformes" at bounding box center [445, 113] width 62 height 18
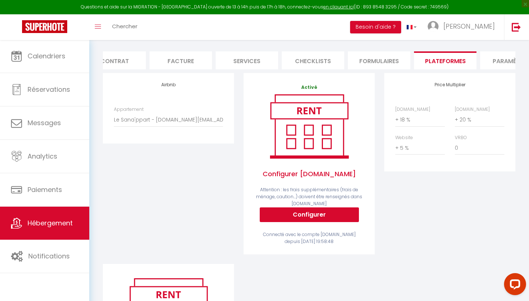
scroll to position [54, 0]
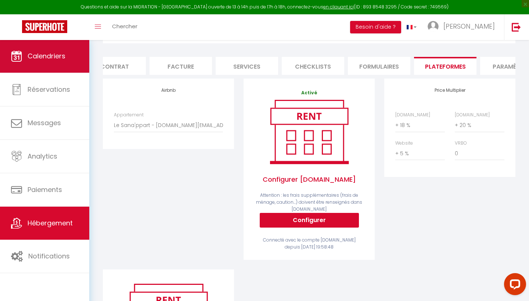
click at [41, 55] on span "Calendriers" at bounding box center [47, 55] width 38 height 9
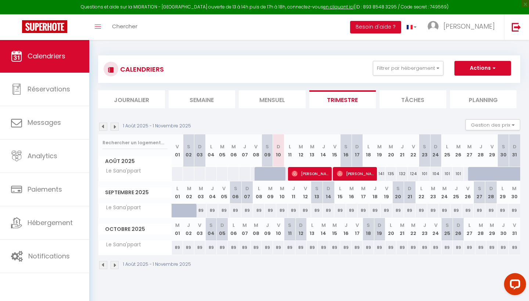
click at [460, 174] on div "101" at bounding box center [458, 174] width 11 height 14
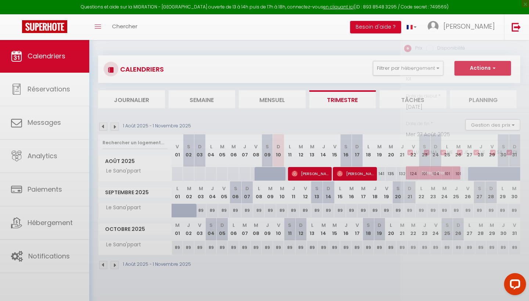
click at [460, 174] on div at bounding box center [264, 150] width 529 height 301
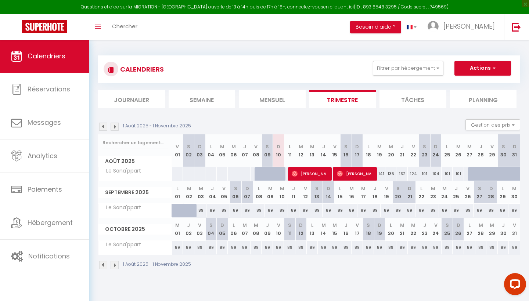
click at [459, 173] on div "101" at bounding box center [458, 174] width 11 height 14
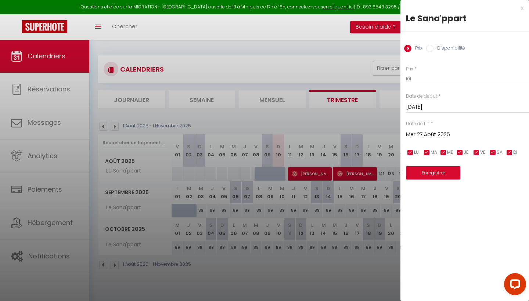
click at [523, 6] on div "x Le Sana'ppart Prix Disponibilité Prix * 101 Statut * Disponible Indisponible …" at bounding box center [464, 95] width 129 height 191
click at [523, 8] on div "x" at bounding box center [461, 8] width 123 height 9
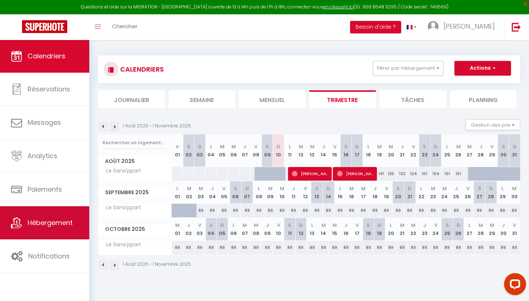
click at [61, 219] on span "Hébergement" at bounding box center [50, 222] width 45 height 9
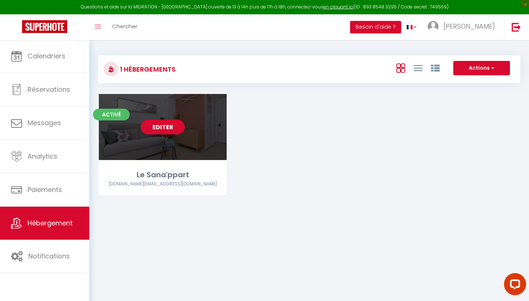
click at [169, 129] on link "Editer" at bounding box center [163, 127] width 44 height 15
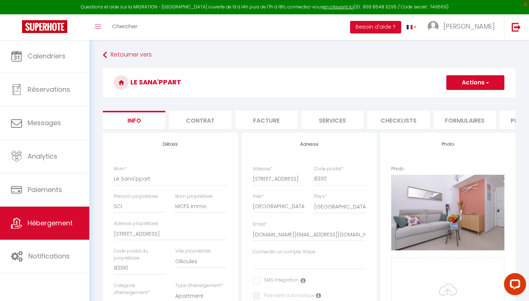
click at [465, 119] on li "Formulaires" at bounding box center [464, 120] width 62 height 18
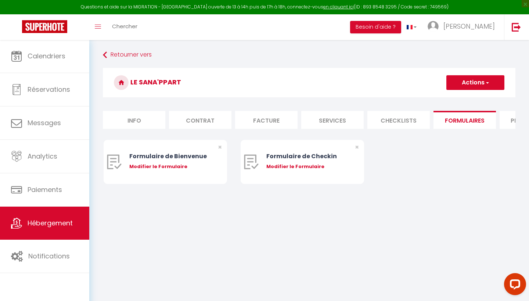
click at [349, 120] on li "Services" at bounding box center [332, 120] width 62 height 18
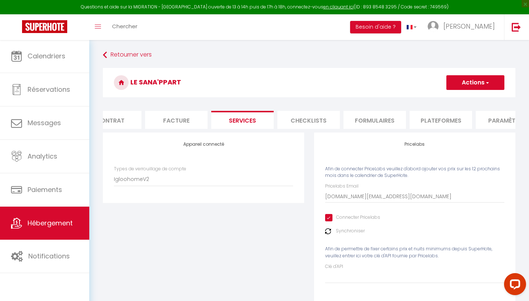
scroll to position [0, 92]
click at [455, 121] on li "Plateformes" at bounding box center [438, 120] width 62 height 18
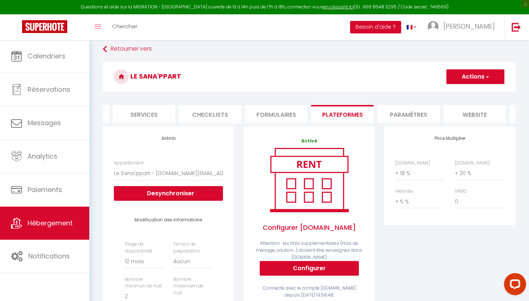
scroll to position [0, 192]
click at [395, 118] on li "Paramètres" at bounding box center [405, 114] width 62 height 18
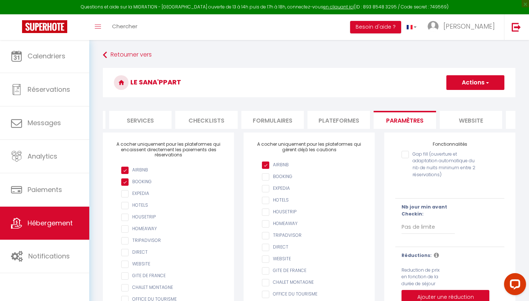
click at [349, 117] on li "Plateformes" at bounding box center [338, 120] width 62 height 18
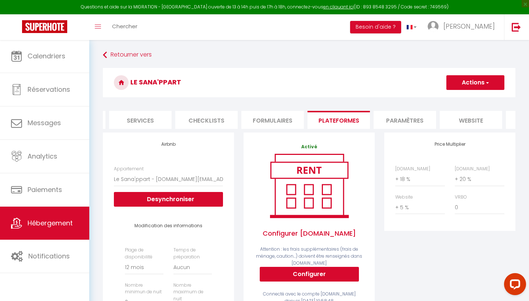
click at [415, 116] on li "Paramètres" at bounding box center [405, 120] width 62 height 18
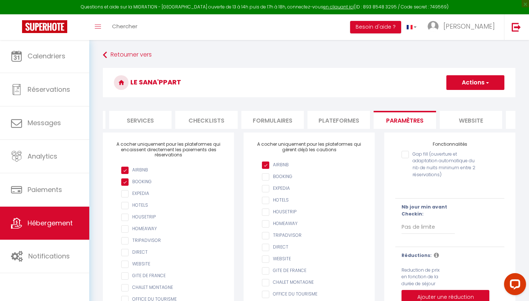
click at [463, 120] on li "website" at bounding box center [471, 120] width 62 height 18
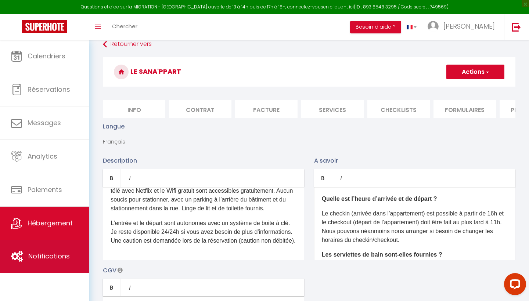
click at [38, 260] on span "Notifications" at bounding box center [49, 256] width 42 height 9
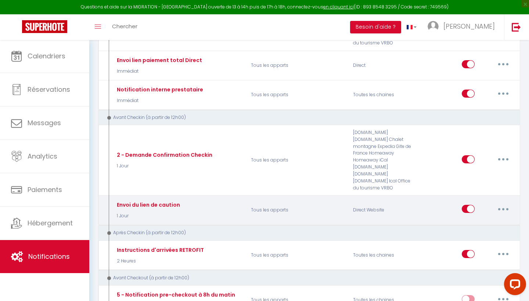
scroll to position [255, 0]
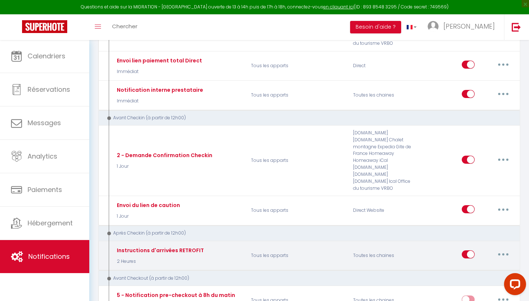
click at [504, 253] on icon "button" at bounding box center [503, 254] width 2 height 2
click at [481, 265] on link "Editer" at bounding box center [484, 271] width 54 height 12
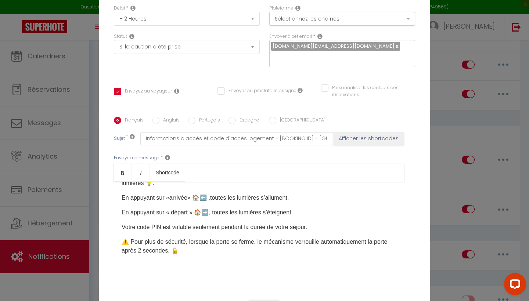
scroll to position [115, 0]
drag, startPoint x: 308, startPoint y: 213, endPoint x: 101, endPoint y: 196, distance: 208.2
click at [101, 196] on div "Titre * Instructions d'arrivées RETROFIT Pour cet hébergement Sélectionner les …" at bounding box center [264, 117] width 331 height 352
click at [121, 197] on div "Bonjour [GUEST:FIRST_NAME]​, Veuillez trouver ci dessous les instructions pour …" at bounding box center [259, 218] width 290 height 73
click at [185, 210] on p "En appuyant sur « départ » 🏠➡️, toutes les lumières s’éteignent." at bounding box center [259, 213] width 275 height 9
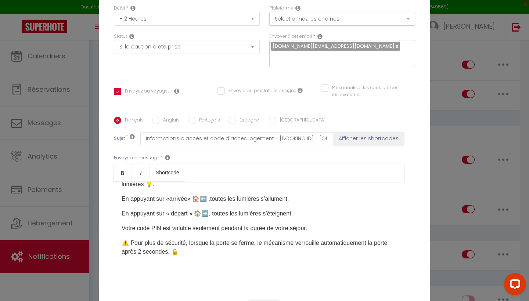
drag, startPoint x: 124, startPoint y: 196, endPoint x: 269, endPoint y: 223, distance: 148.0
click at [265, 222] on div "Bonjour [GUEST:FIRST_NAME]​, Veuillez trouver ci dessous les instructions pour …" at bounding box center [259, 218] width 290 height 73
click at [298, 213] on p "En appuyant sur « départ » 🏠➡️, toutes les lumières s’éteignent." at bounding box center [259, 213] width 275 height 9
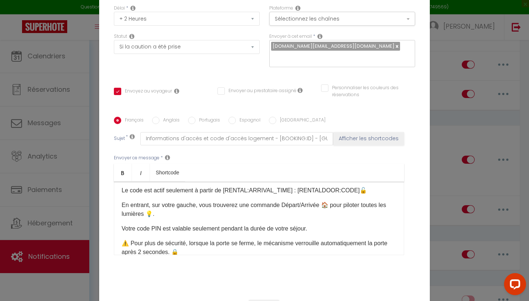
scroll to position [84, 0]
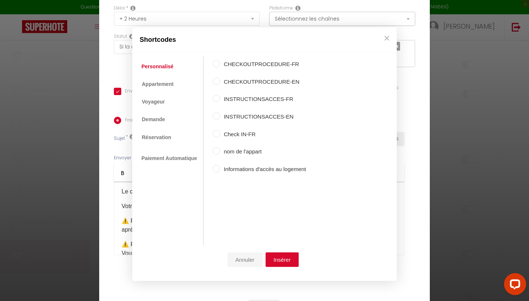
click at [238, 264] on button "Annuler" at bounding box center [244, 260] width 35 height 15
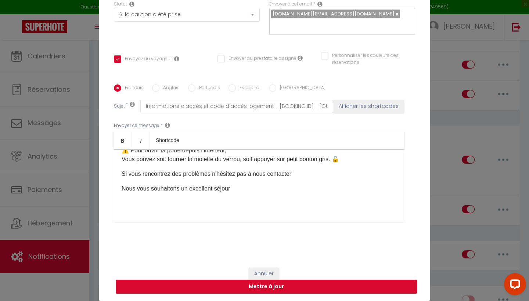
scroll to position [75, 0]
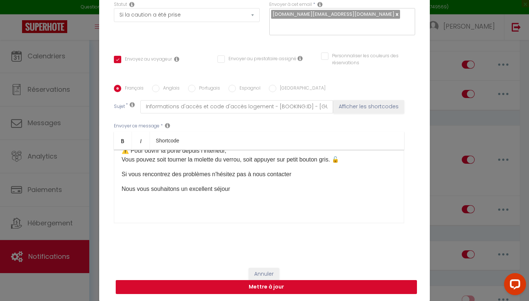
click at [255, 289] on button "Mettre à jour" at bounding box center [266, 287] width 301 height 14
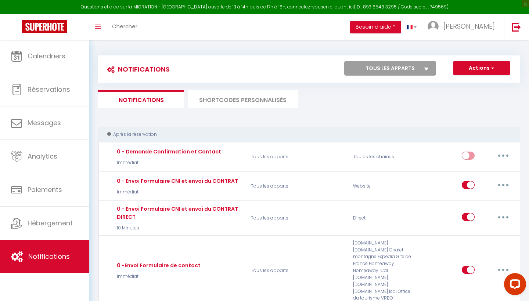
scroll to position [0, 0]
click at [217, 100] on li "SHORTCODES PERSONNALISÉS" at bounding box center [243, 99] width 110 height 18
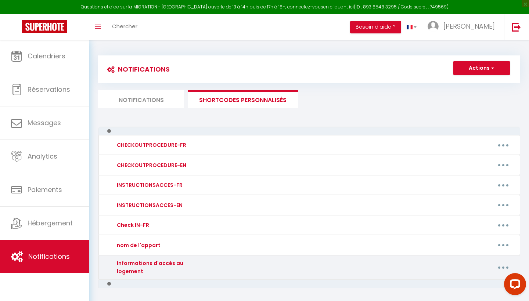
click at [504, 267] on icon "button" at bounding box center [503, 268] width 2 height 2
click at [465, 279] on link "Editer" at bounding box center [484, 284] width 54 height 12
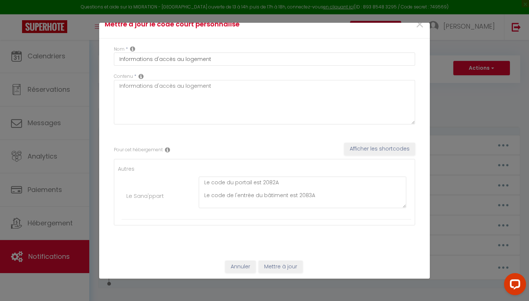
scroll to position [11, 0]
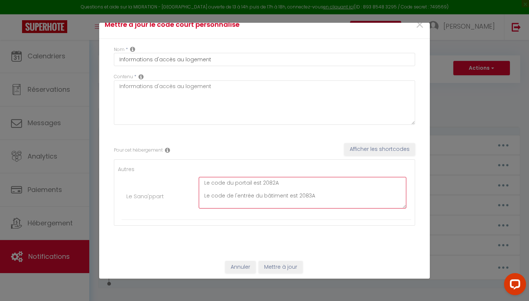
click at [304, 197] on textarea "Le code du portail est 2082A Le code de l'entrée du bâtiment est 2083A" at bounding box center [303, 193] width 208 height 32
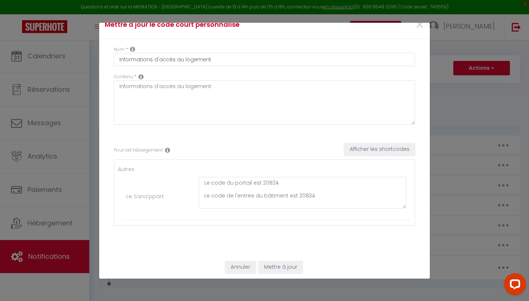
click at [242, 262] on button "Annuler" at bounding box center [240, 267] width 30 height 12
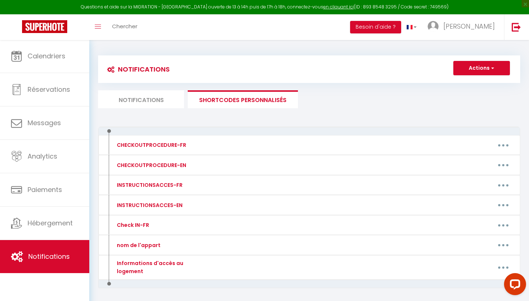
click at [154, 101] on li "Notifications" at bounding box center [141, 99] width 86 height 18
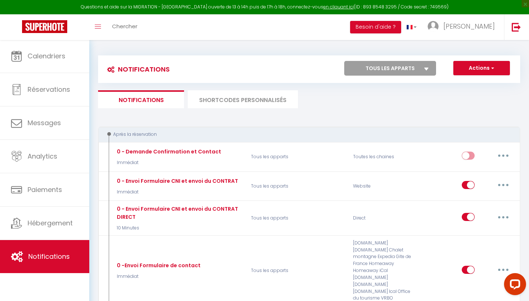
click at [224, 95] on li "SHORTCODES PERSONNALISÉS" at bounding box center [243, 99] width 110 height 18
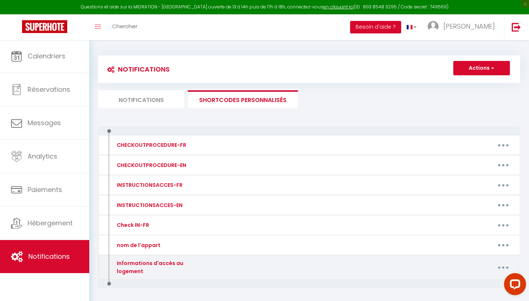
click at [503, 267] on icon "button" at bounding box center [503, 268] width 2 height 2
click at [468, 279] on link "Editer" at bounding box center [484, 284] width 54 height 12
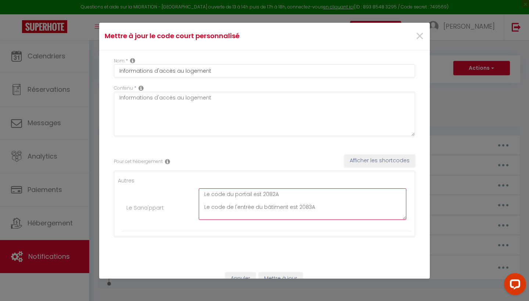
click at [251, 193] on textarea "Le code du portail est 2082A Le code de l'entrée du bâtiment est 2083A" at bounding box center [303, 204] width 208 height 32
click at [276, 195] on textarea "Le code du portail est 2082A Le code de l'entrée du bâtiment est 2083A" at bounding box center [303, 204] width 208 height 32
click at [303, 192] on textarea "Le code du portail est 2082A ( digicode sur le poteau de gauche Le code de l'en…" at bounding box center [303, 204] width 208 height 32
click at [369, 194] on textarea "Le code du portail est 2082A ( digicode sur le poteau de gauche Le code de l'en…" at bounding box center [303, 204] width 208 height 32
click at [306, 194] on textarea "Le code du portail est 2082A ( digicode à l'angle du mur ) Le code de l'entrée …" at bounding box center [303, 204] width 208 height 32
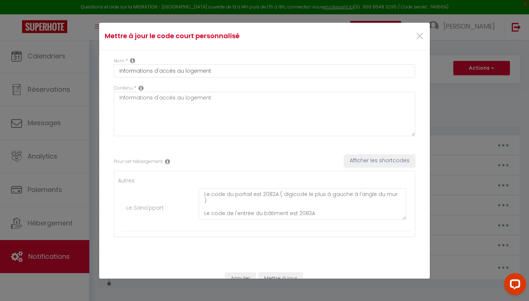
click at [270, 273] on button "Mettre à jour" at bounding box center [281, 279] width 44 height 12
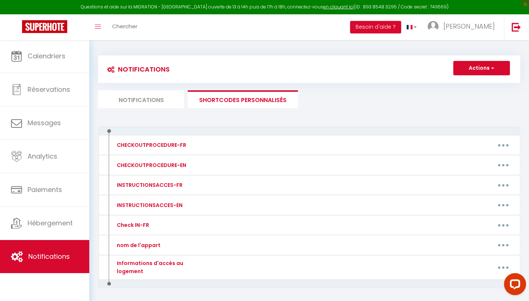
click at [161, 106] on li "Notifications" at bounding box center [141, 99] width 86 height 18
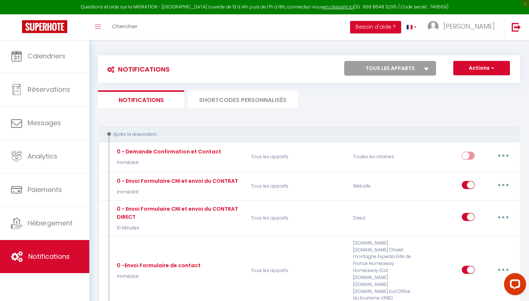
click at [242, 105] on li "SHORTCODES PERSONNALISÉS" at bounding box center [243, 99] width 110 height 18
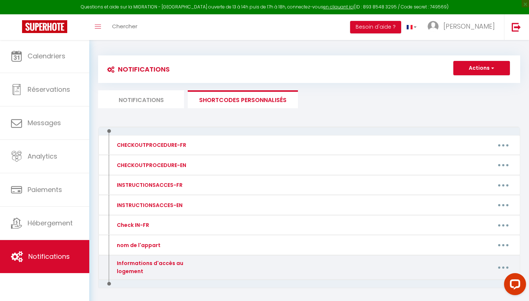
click at [501, 262] on button "button" at bounding box center [503, 268] width 21 height 12
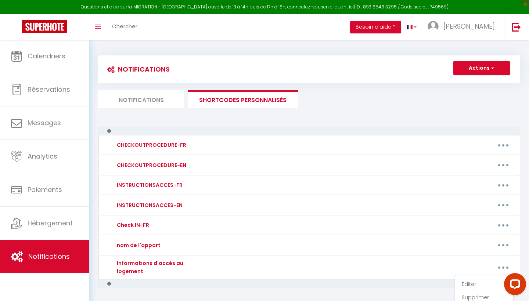
click at [152, 99] on li "Notifications" at bounding box center [141, 99] width 86 height 18
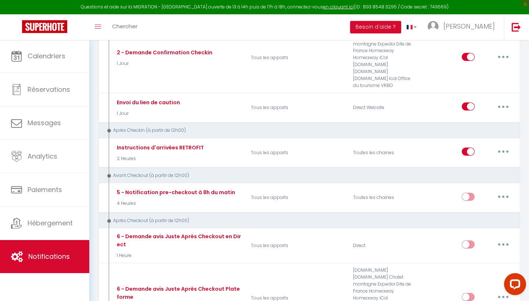
scroll to position [359, 0]
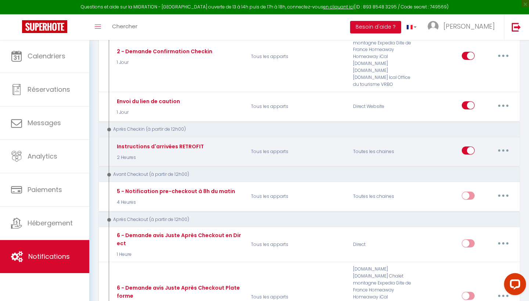
click at [496, 145] on button "button" at bounding box center [503, 151] width 21 height 12
click at [477, 161] on link "Editer" at bounding box center [484, 167] width 54 height 12
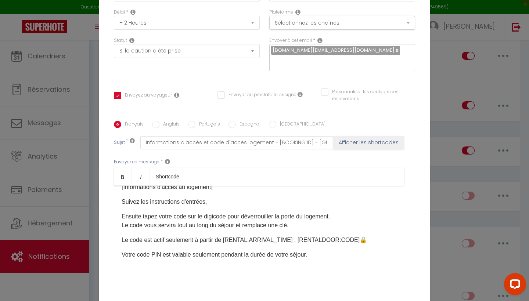
scroll to position [56, 0]
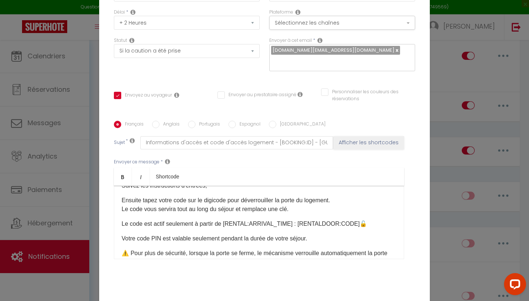
click at [299, 210] on p "Ensuite tapez votre code sur le digicode pour déverrouiller la porte du logemen…" at bounding box center [259, 205] width 275 height 18
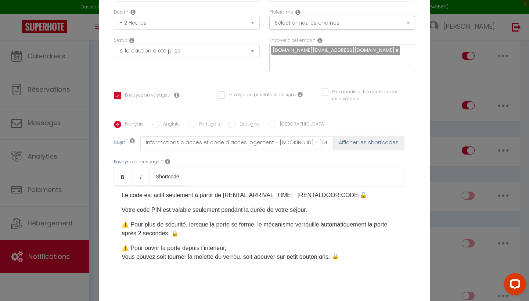
scroll to position [86, 0]
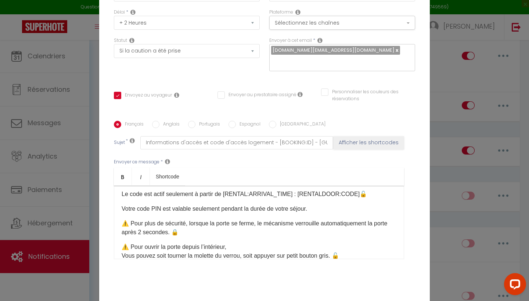
click at [262, 224] on p "⚠️ Pour plus de sécurité, lorsque la porte se ferme, le mécanisme verrouille au…" at bounding box center [259, 228] width 275 height 18
click at [270, 226] on p "⚠️ Pour plus de sécurité, lorsque la porte se ferme, le mécanisme verrouille au…" at bounding box center [259, 228] width 275 height 18
drag, startPoint x: 262, startPoint y: 223, endPoint x: 281, endPoint y: 228, distance: 19.4
click at [281, 228] on p "⚠️ Pour plus de sécurité, lorsque la porte se ferme, le mécanisme verrouille au…" at bounding box center [259, 228] width 275 height 18
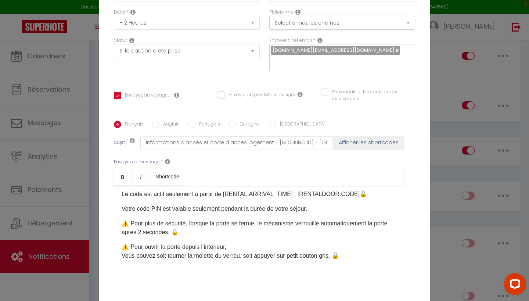
drag, startPoint x: 166, startPoint y: 232, endPoint x: 179, endPoint y: 222, distance: 15.9
click at [177, 219] on div "Bonjour [GUEST:FIRST_NAME]​, Veuillez trouver ci dessous les instructions pour …" at bounding box center [259, 222] width 290 height 73
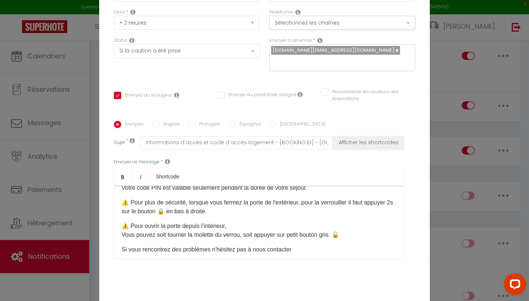
scroll to position [98, 0]
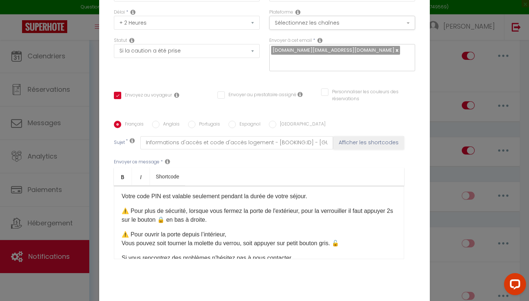
drag, startPoint x: 224, startPoint y: 221, endPoint x: 126, endPoint y: 210, distance: 99.1
click at [126, 210] on p "⚠️ Pour plus de sécurité, lorsque vous fermez la porte de l'extérieur, pour la …" at bounding box center [259, 216] width 275 height 18
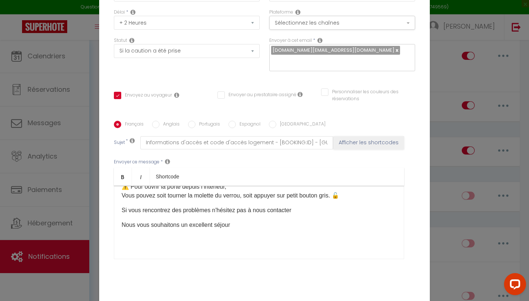
scroll to position [146, 0]
click at [266, 241] on p at bounding box center [259, 239] width 275 height 9
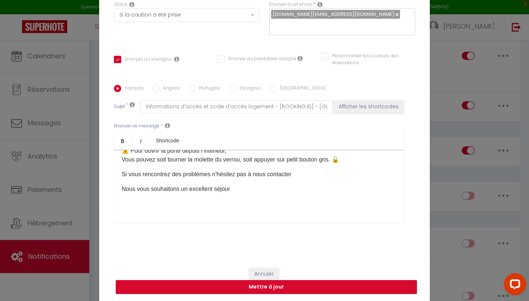
click at [278, 288] on button "Mettre à jour" at bounding box center [266, 287] width 301 height 14
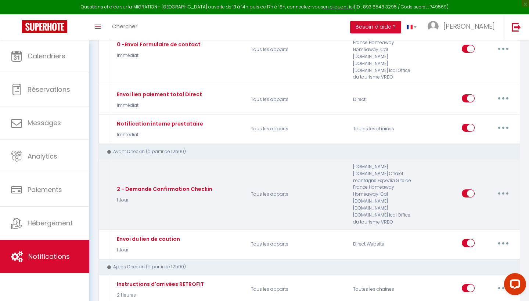
scroll to position [0, 0]
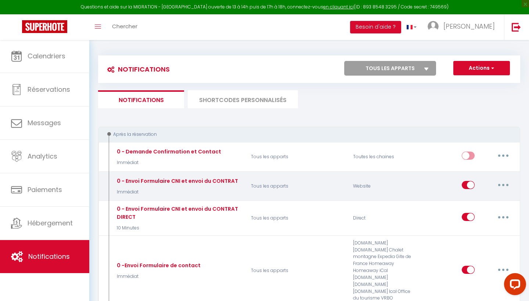
click at [505, 185] on button "button" at bounding box center [503, 185] width 21 height 12
click at [485, 201] on link "Editer" at bounding box center [484, 202] width 54 height 12
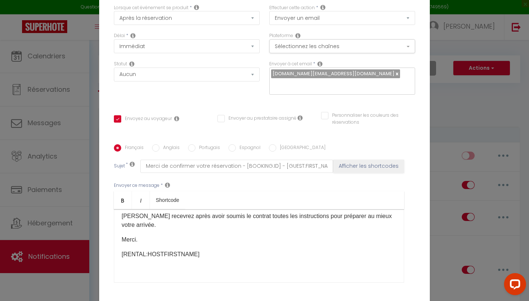
scroll to position [13, 0]
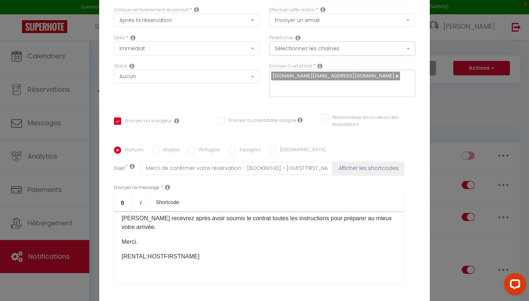
click at [394, 75] on link at bounding box center [396, 75] width 4 height 7
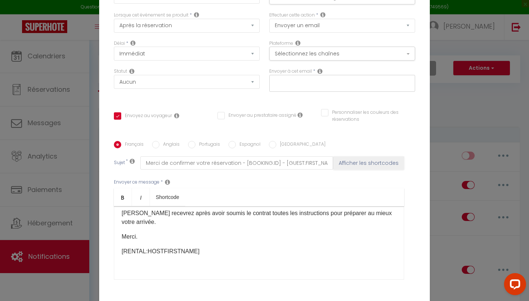
click at [334, 75] on div at bounding box center [342, 83] width 146 height 17
click at [317, 72] on icon at bounding box center [319, 71] width 5 height 6
click at [356, 70] on div "La notification sera envoyée à ces adresses email" at bounding box center [369, 77] width 87 height 21
click at [303, 69] on label "Envoyer à cet email" at bounding box center [290, 71] width 43 height 7
click at [321, 72] on icon at bounding box center [319, 71] width 5 height 6
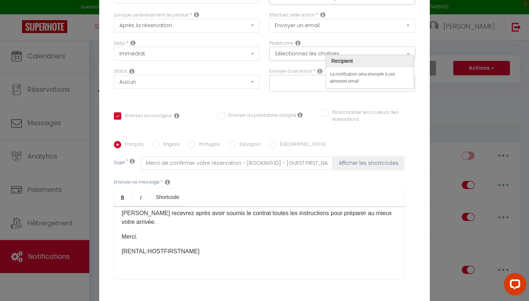
click at [321, 72] on icon at bounding box center [319, 71] width 5 height 6
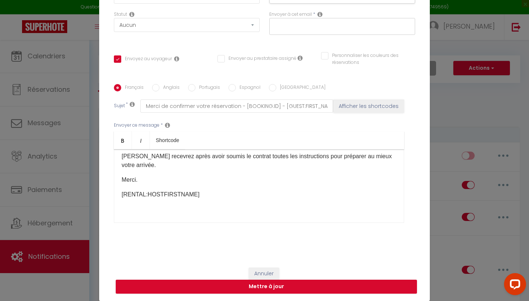
scroll to position [70, 0]
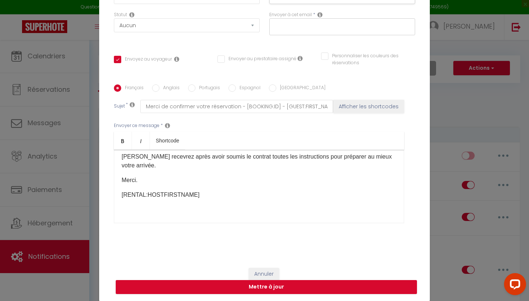
click at [262, 273] on button "Annuler" at bounding box center [264, 274] width 30 height 12
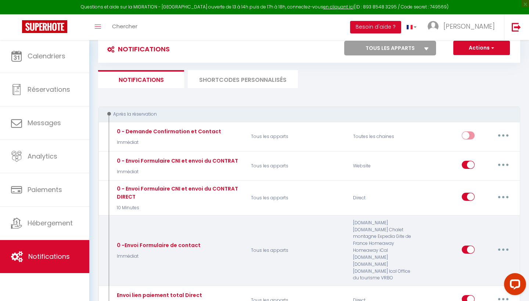
scroll to position [32, 0]
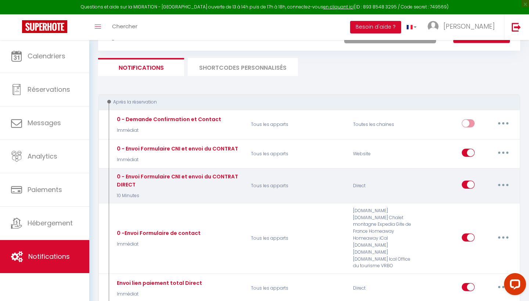
click at [504, 183] on button "button" at bounding box center [503, 185] width 21 height 12
click at [480, 204] on link "Editer" at bounding box center [484, 201] width 54 height 12
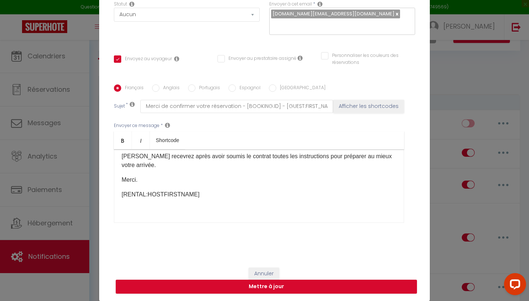
scroll to position [75, 0]
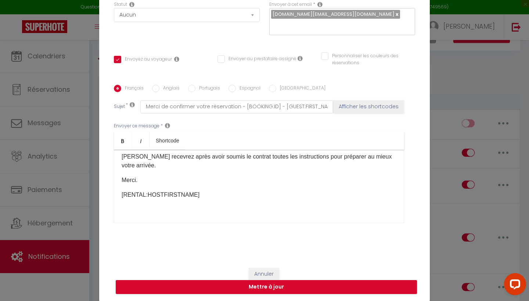
click at [265, 271] on button "Annuler" at bounding box center [264, 274] width 30 height 12
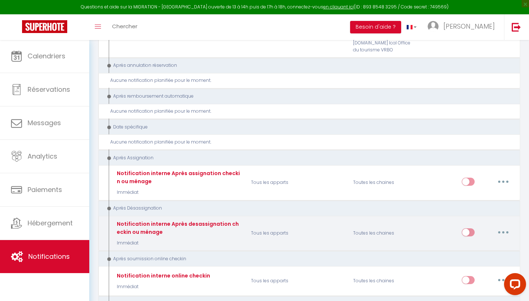
scroll to position [1230, 0]
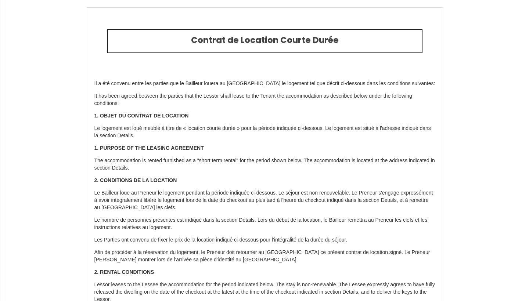
select select
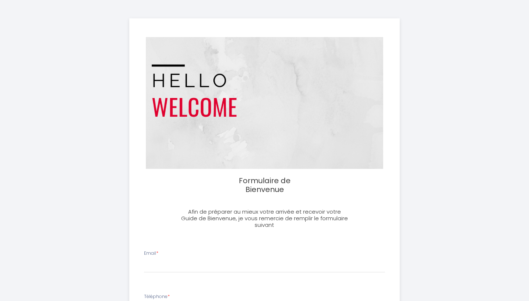
select select
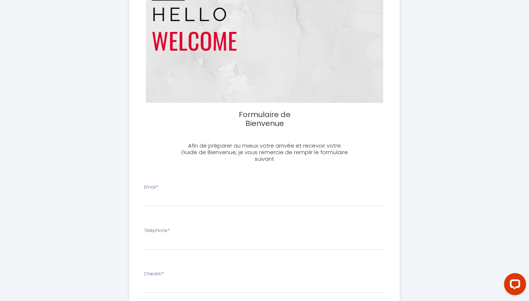
scroll to position [66, 0]
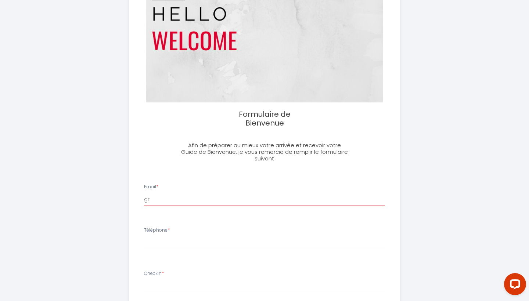
type input "g"
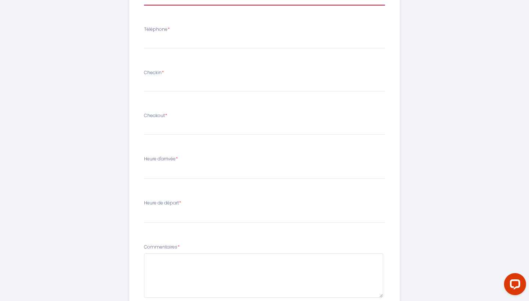
scroll to position [268, 0]
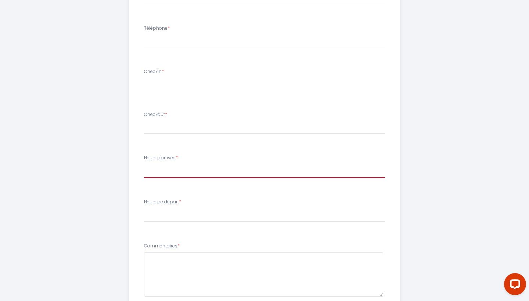
click at [201, 171] on select "16:00 16:15 16:30 16:45 17:00 17:15 17:30 17:45 18:00 18:15 18:30 18:45 19:00 1…" at bounding box center [264, 171] width 241 height 14
select select "21:00"
select select
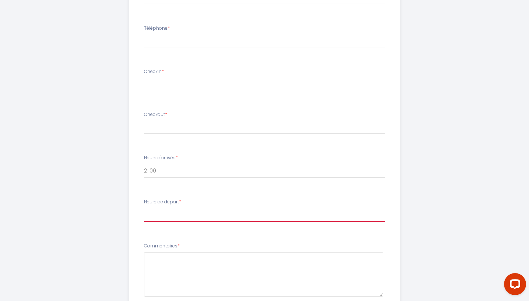
click at [174, 217] on select "00:00 00:15 00:30 00:45 01:00 01:15 01:30 01:45 02:00 02:15 02:30 02:45 03:00 0…" at bounding box center [264, 215] width 241 height 14
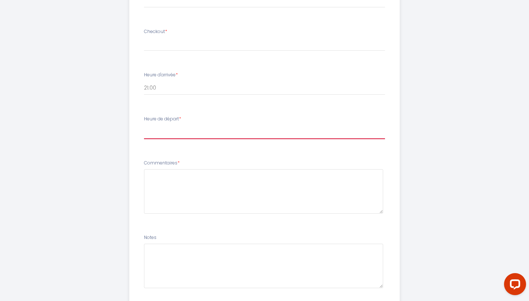
scroll to position [374, 0]
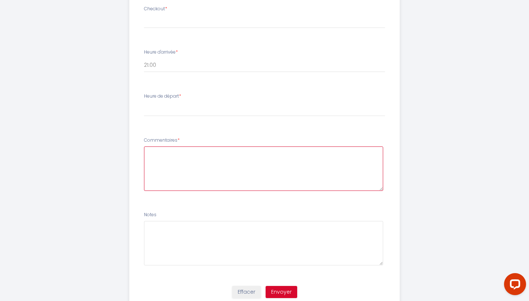
click at [201, 168] on textarea at bounding box center [263, 169] width 239 height 44
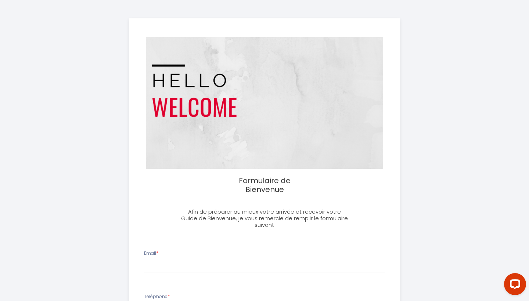
scroll to position [0, 0]
